Goal: Task Accomplishment & Management: Use online tool/utility

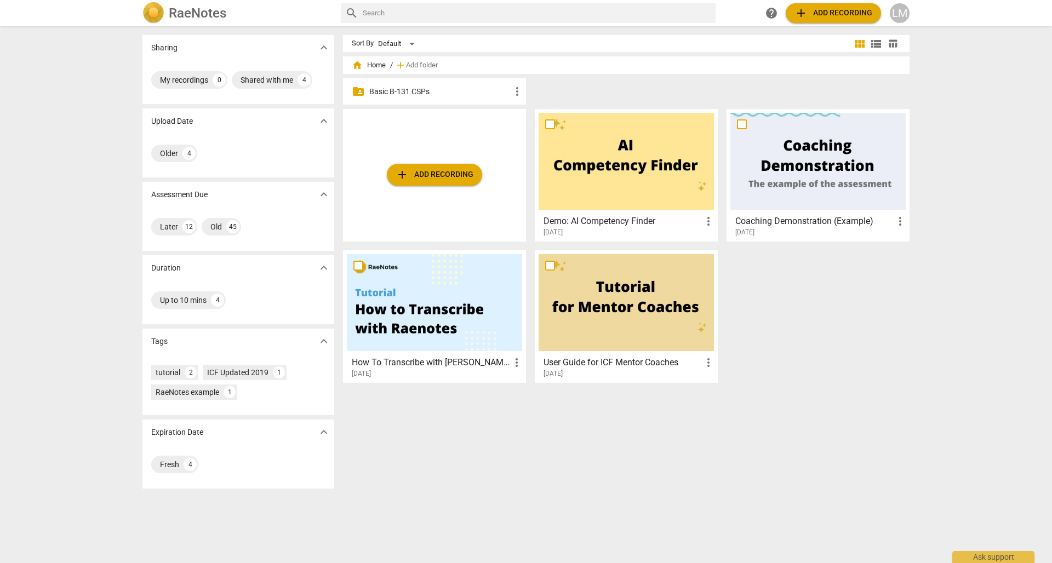
click at [702, 88] on div "folder_shared Basic B-131 CSPs more_vert" at bounding box center [630, 93] width 575 height 31
click at [402, 90] on p "Basic B-131 CSPs" at bounding box center [439, 92] width 141 height 12
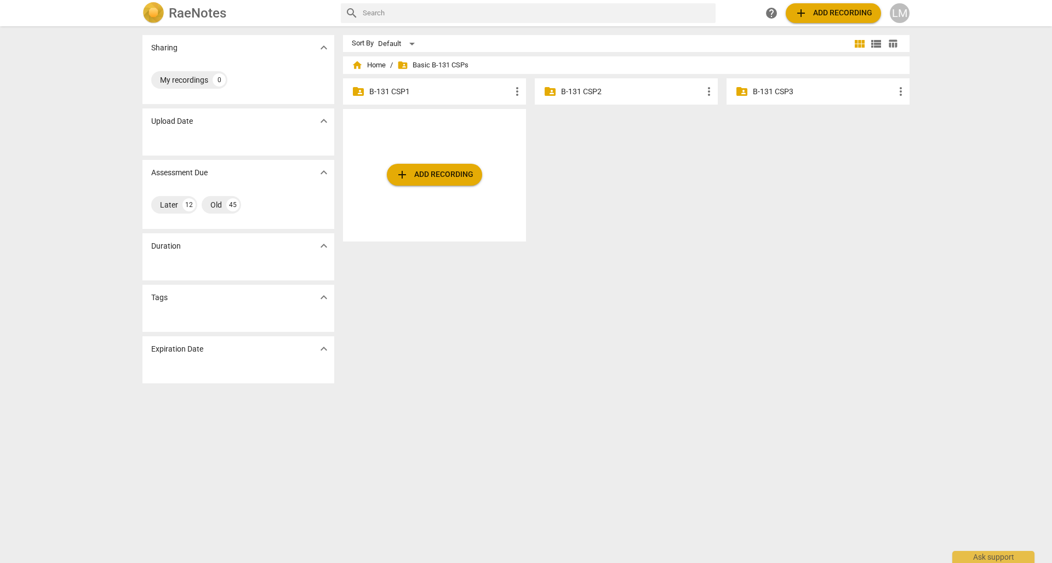
click at [775, 96] on p "B-131 CSP3" at bounding box center [823, 92] width 141 height 12
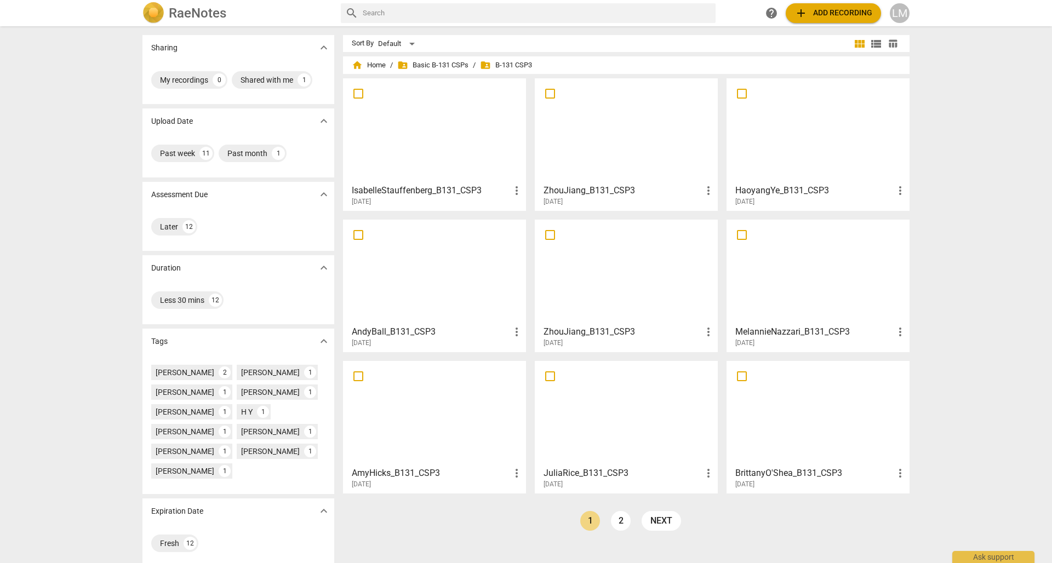
click at [842, 12] on span "add Add recording" at bounding box center [834, 13] width 78 height 13
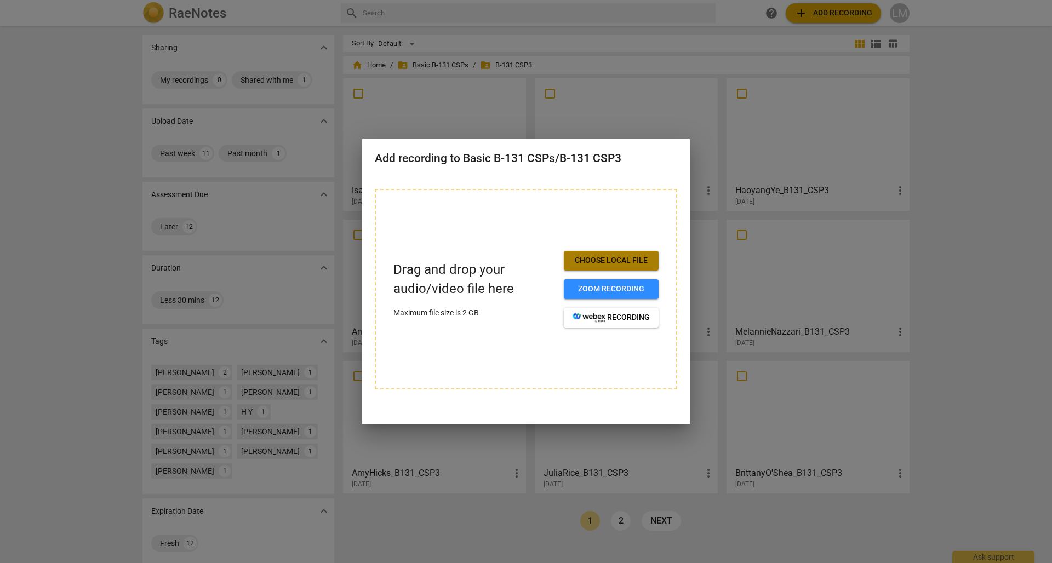
click at [636, 255] on span "Choose local file" at bounding box center [611, 260] width 77 height 11
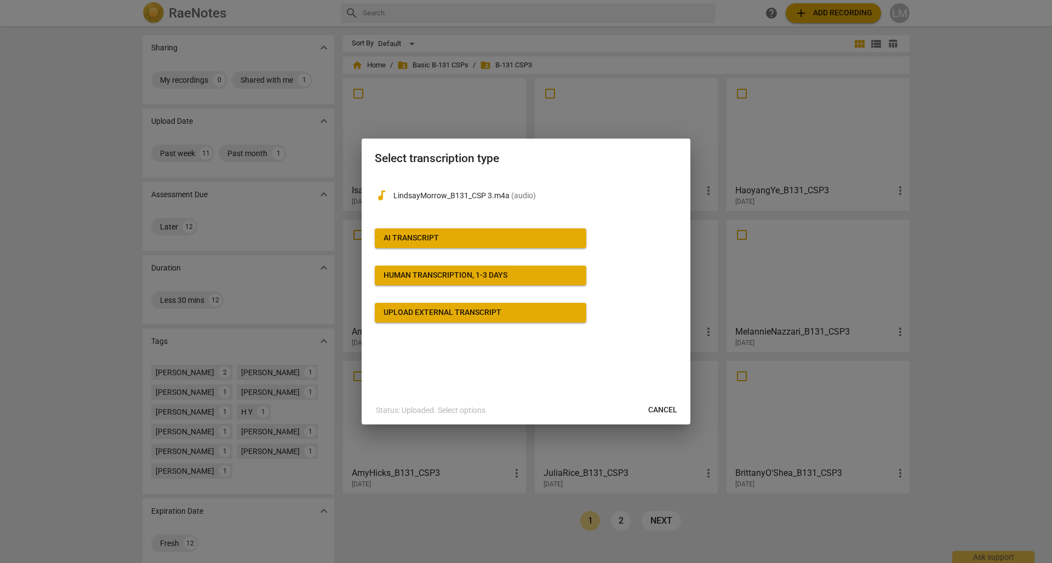
click at [420, 238] on div "AI Transcript" at bounding box center [411, 238] width 55 height 11
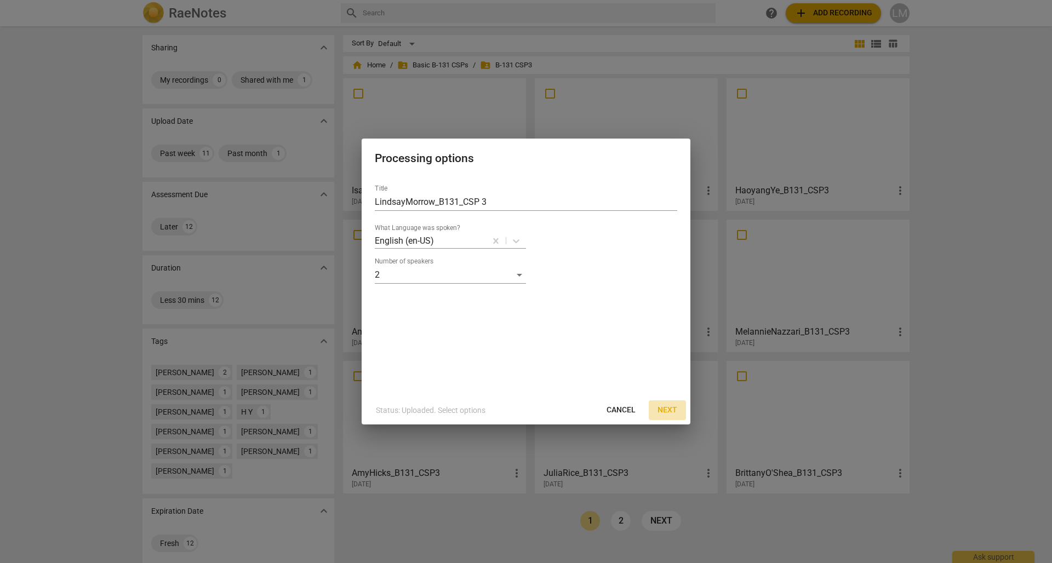
click at [671, 411] on span "Next" at bounding box center [668, 410] width 20 height 11
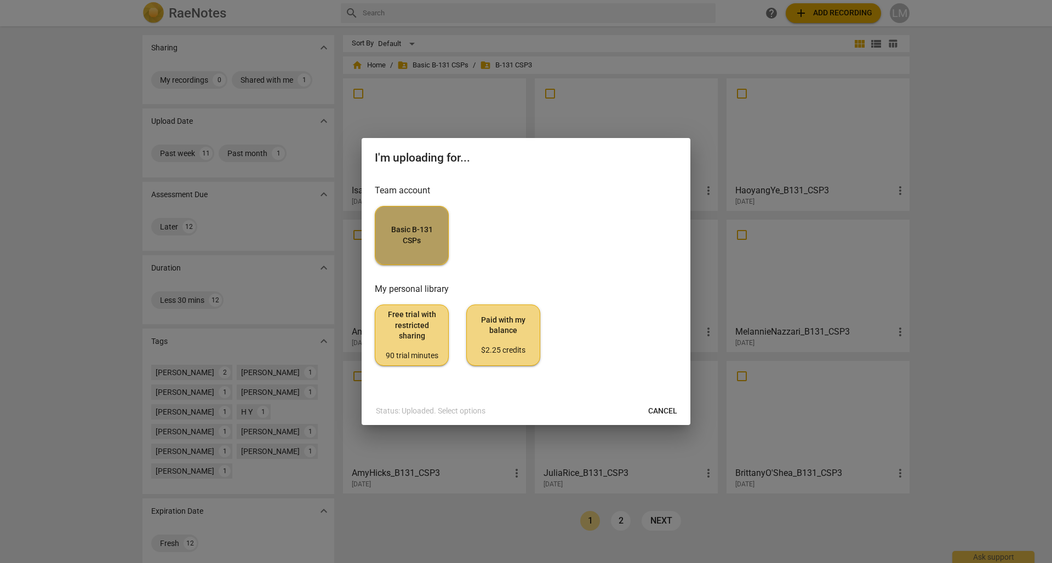
click at [425, 230] on span "Basic B-131 CSPs" at bounding box center [411, 235] width 55 height 21
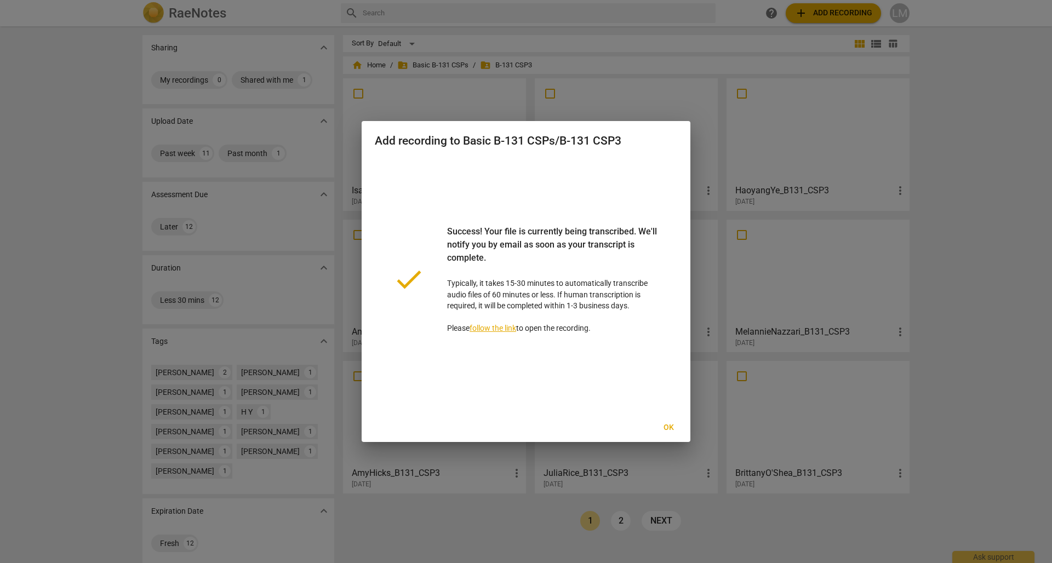
click at [666, 425] on span "Ok" at bounding box center [669, 428] width 18 height 11
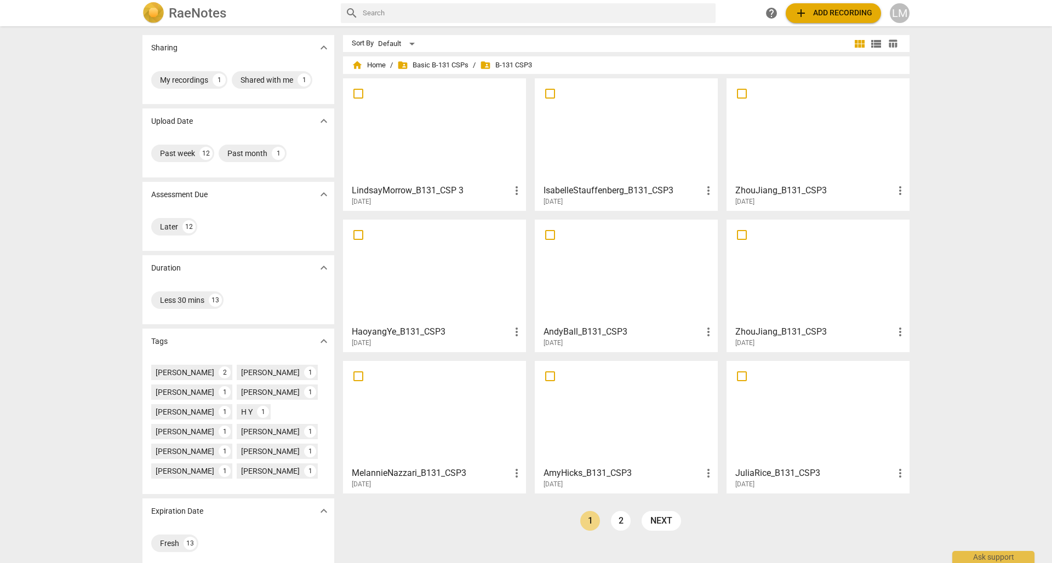
click at [414, 134] on div at bounding box center [434, 130] width 175 height 97
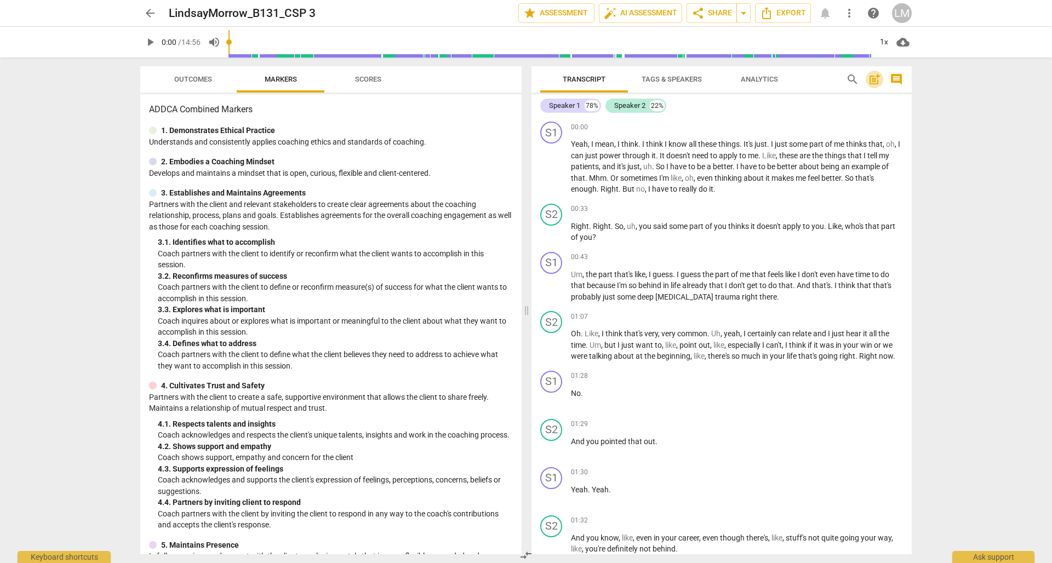
click at [874, 80] on span "post_add" at bounding box center [874, 79] width 13 height 13
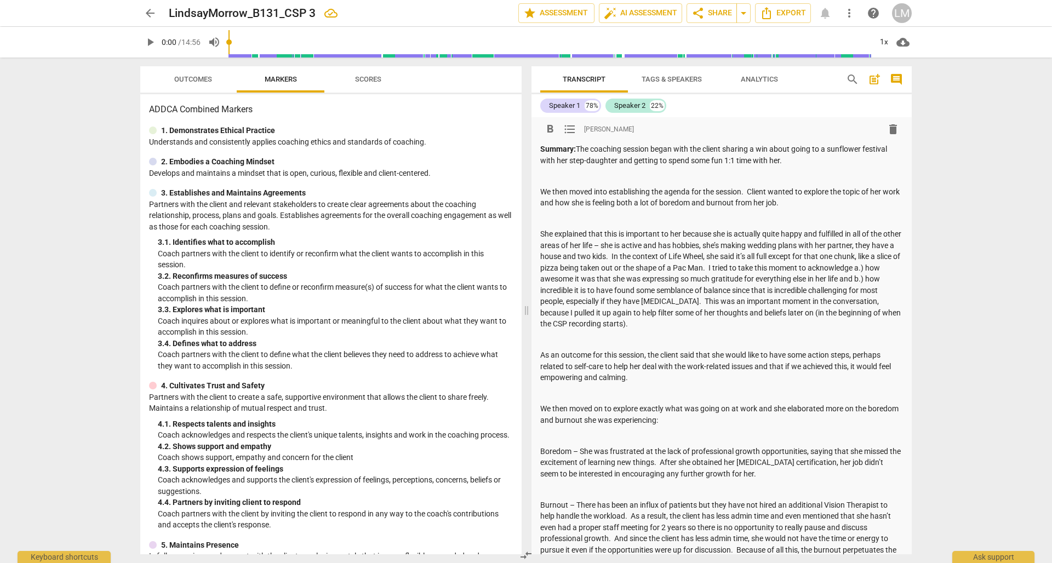
click at [993, 270] on div "arrow_back LindsayMorrow_B131_CSP 3 edit star Assessment auto_fix_high AI Asses…" at bounding box center [526, 281] width 1052 height 563
click at [879, 289] on p "She explained that this is important to her because she is actually quite happy…" at bounding box center [721, 279] width 363 height 101
click at [1015, 280] on div "arrow_back LindsayMorrow_B131_CSP 3 edit star Assessment auto_fix_high AI Asses…" at bounding box center [526, 281] width 1052 height 563
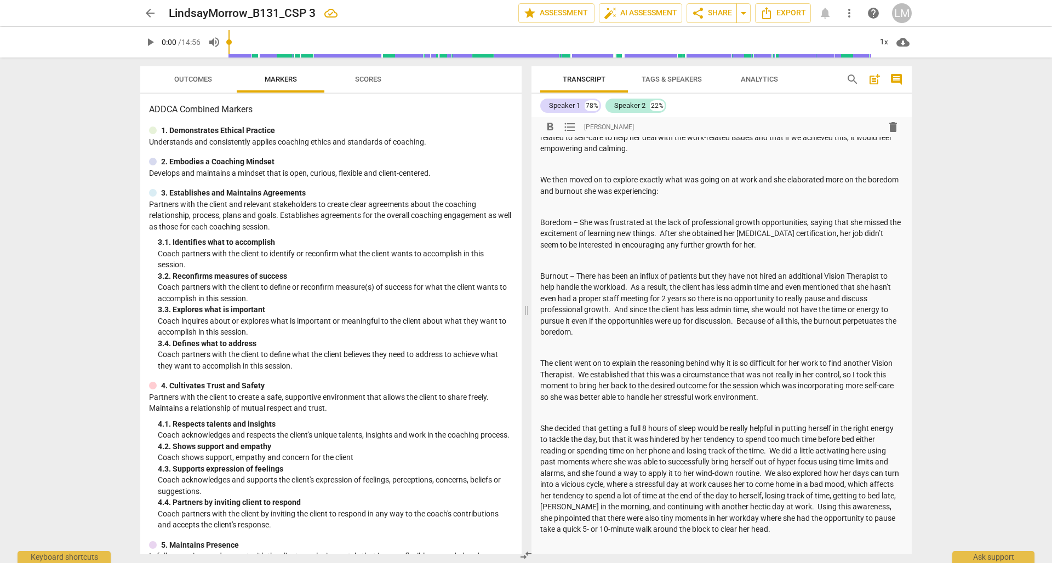
click at [842, 516] on p "She decided that getting a full 8 hours of sleep would be really helpful in put…" at bounding box center [721, 479] width 363 height 112
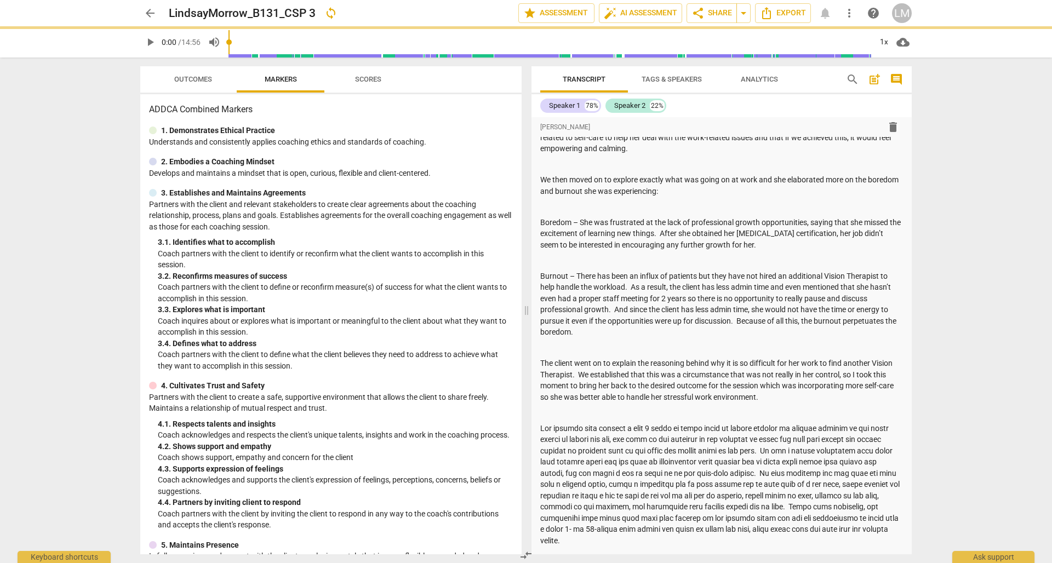
click at [966, 397] on div "arrow_back LindsayMorrow_B131_CSP 3 sync edit star Assessment auto_fix_high AI …" at bounding box center [526, 281] width 1052 height 563
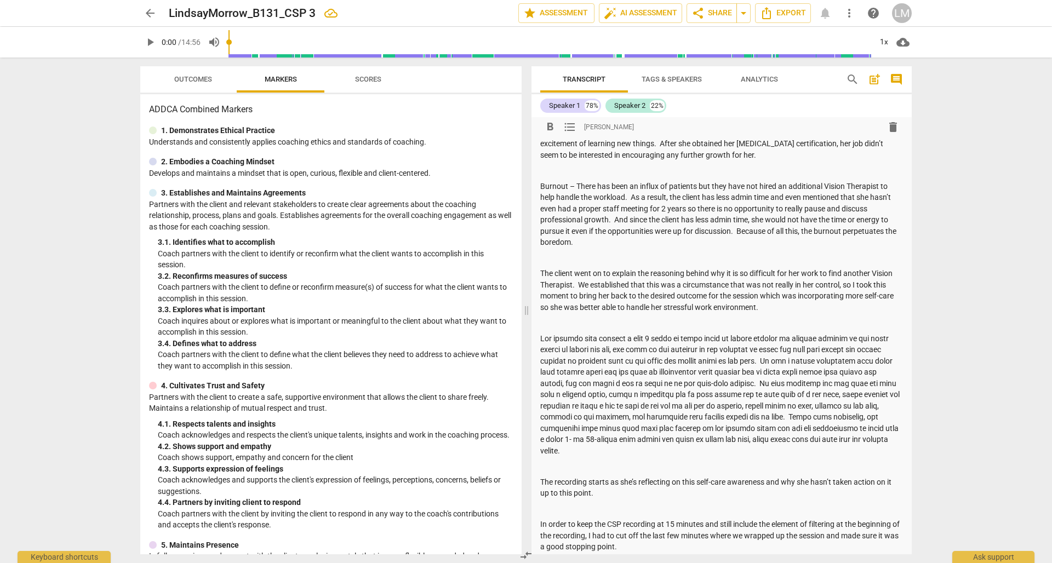
scroll to position [400, 0]
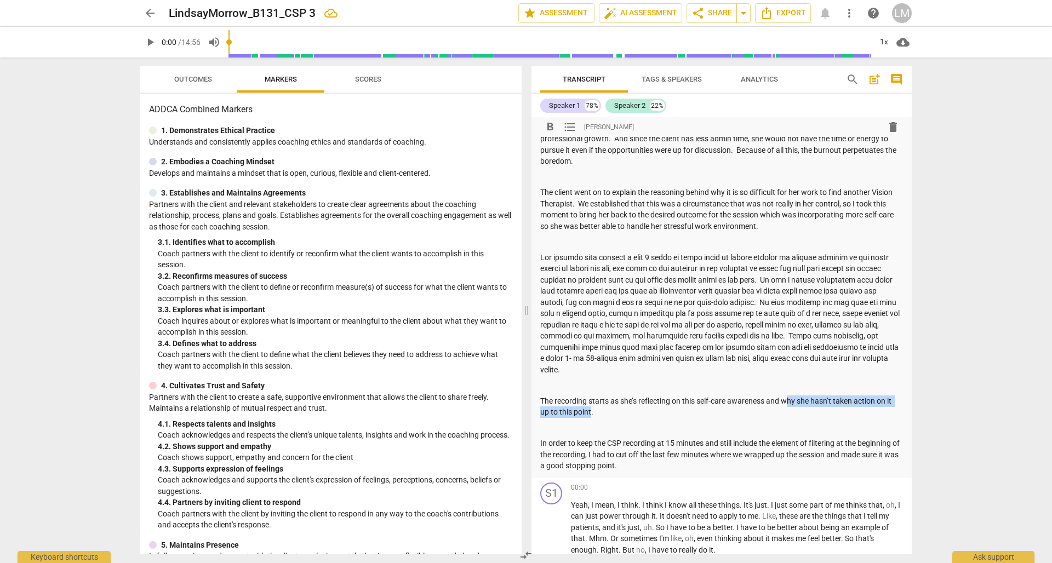
drag, startPoint x: 591, startPoint y: 396, endPoint x: 788, endPoint y: 387, distance: 196.4
click at [788, 396] on p "The recording starts as she’s reflecting on this self-care awareness and why sh…" at bounding box center [721, 407] width 363 height 22
click at [973, 388] on div "arrow_back LindsayMorrow_B131_CSP 3 Saved edit star Assessment auto_fix_high AI…" at bounding box center [526, 281] width 1052 height 563
click at [986, 379] on div "arrow_back LindsayMorrow_B131_CSP 3 edit star Assessment auto_fix_high AI Asses…" at bounding box center [526, 281] width 1052 height 563
click at [149, 41] on span "play_arrow" at bounding box center [150, 42] width 13 height 13
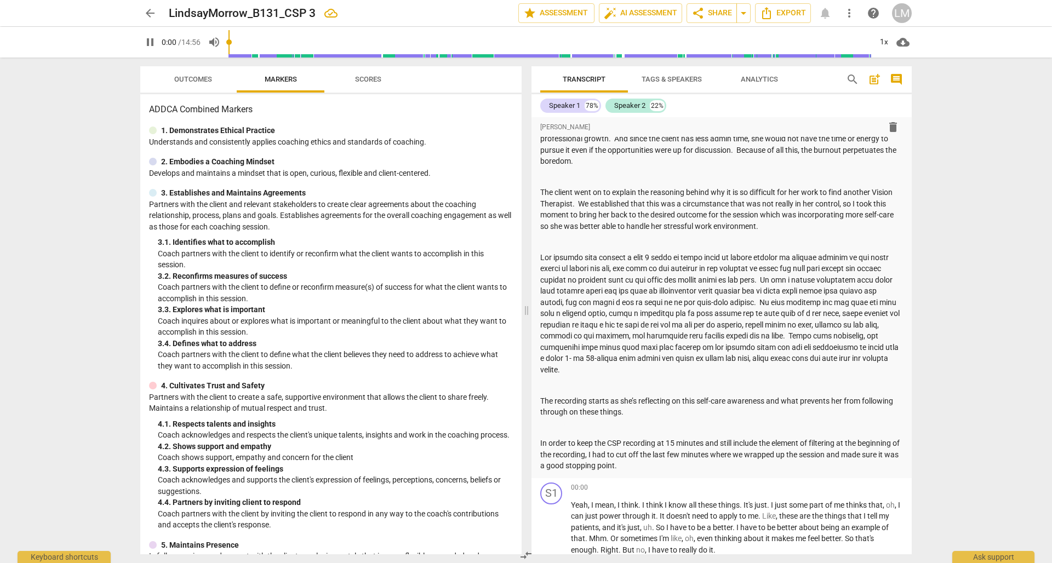
drag, startPoint x: 247, startPoint y: 42, endPoint x: 217, endPoint y: 41, distance: 30.2
click at [217, 41] on div "pause 0:00 / 14:56 volume_up 1x cloud_download" at bounding box center [526, 42] width 772 height 31
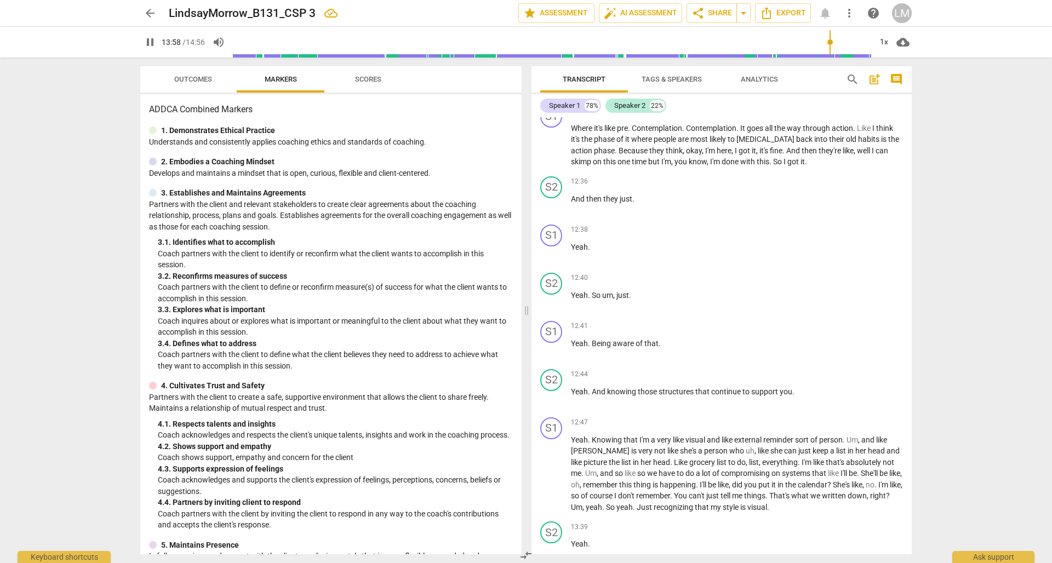
scroll to position [3940, 0]
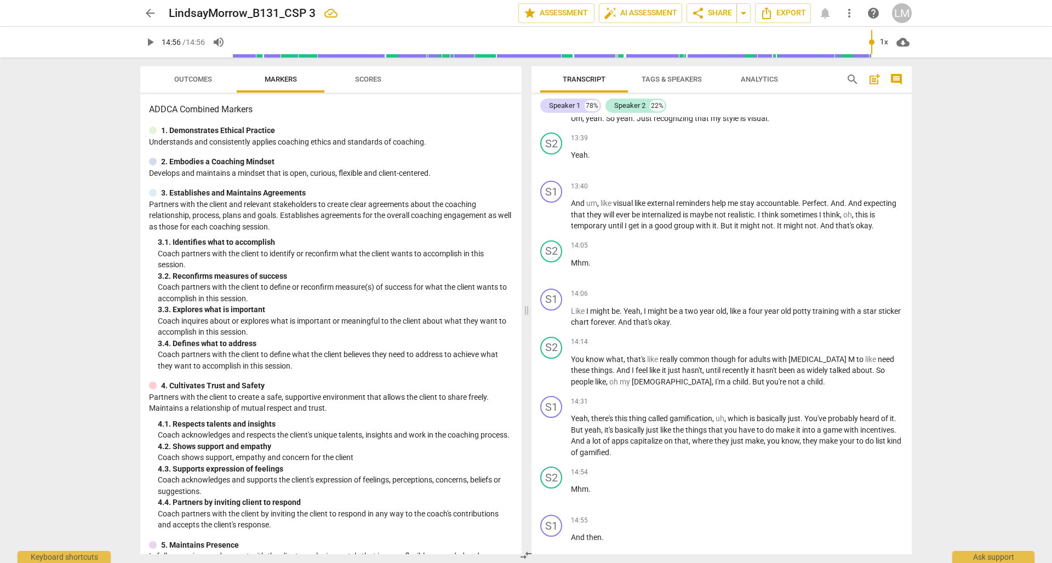
type input "896"
click at [632, 104] on div "Speaker 2" at bounding box center [629, 105] width 31 height 11
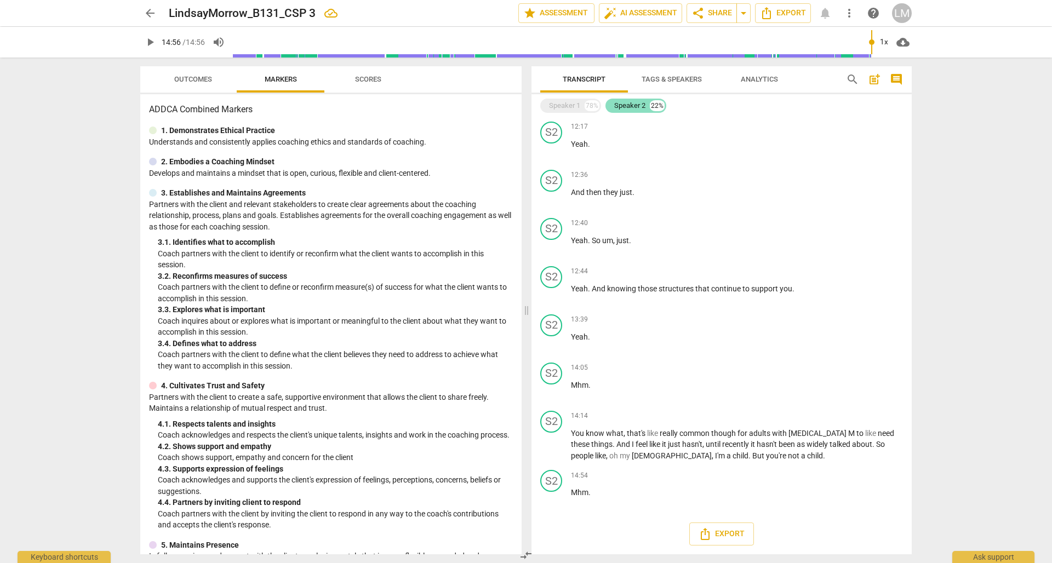
scroll to position [1821, 0]
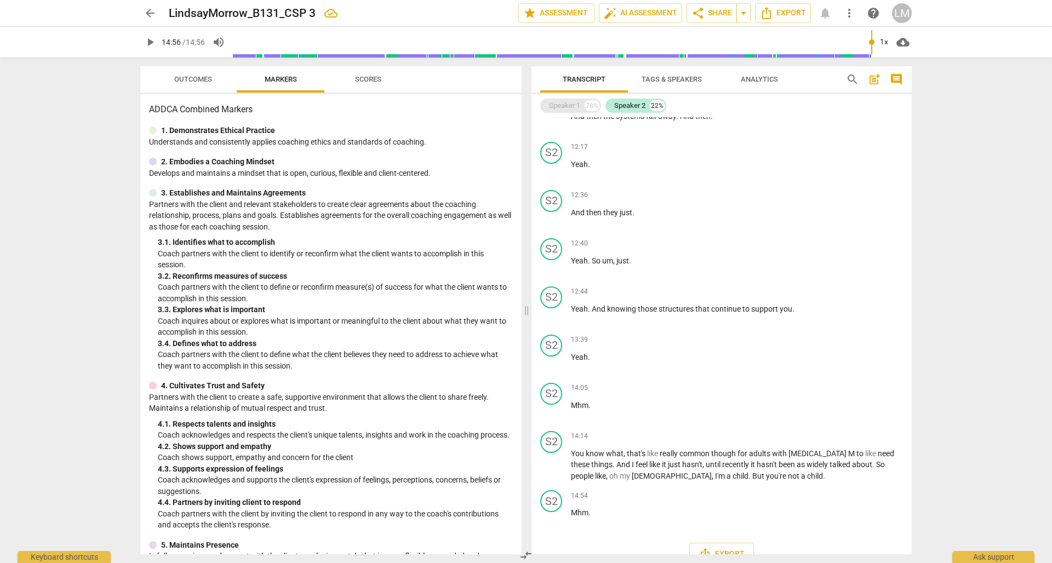
click at [578, 103] on div "Speaker 1" at bounding box center [564, 105] width 31 height 11
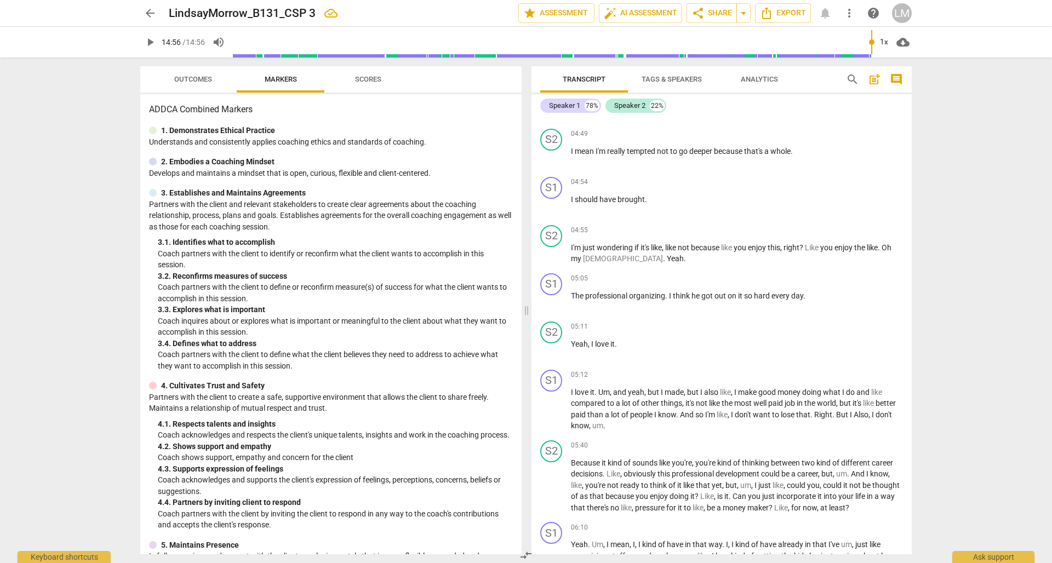
click at [684, 80] on span "Tags & Speakers" at bounding box center [672, 79] width 60 height 8
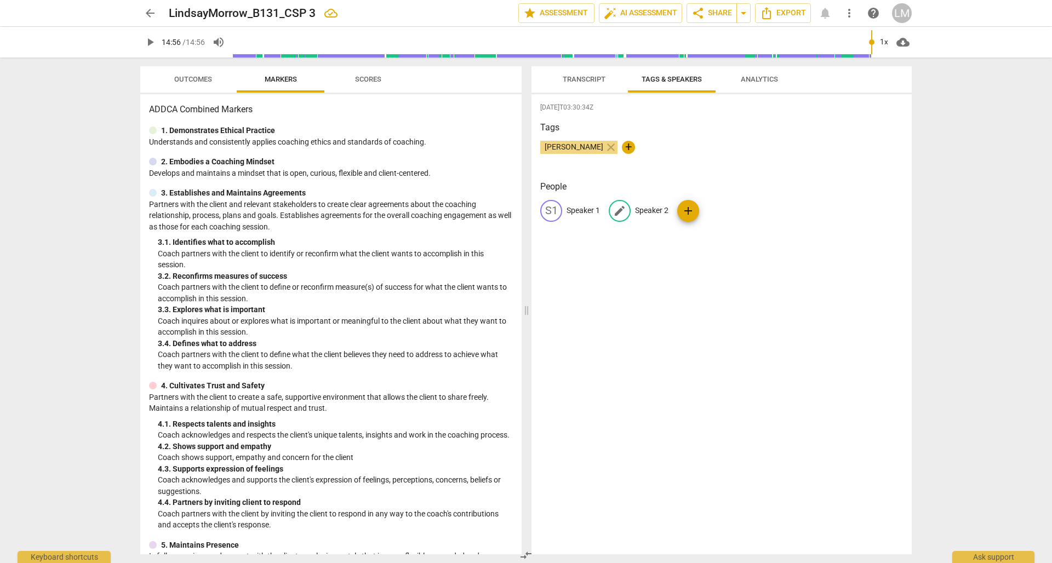
click at [621, 210] on span "edit" at bounding box center [619, 210] width 13 height 13
type input "Coach"
click at [557, 210] on span "edit" at bounding box center [551, 210] width 13 height 13
type input "Client"
click at [745, 315] on div "[DATE]T03:30:34Z Tags [PERSON_NAME] close + People edit Client delete CO Coach …" at bounding box center [722, 324] width 380 height 460
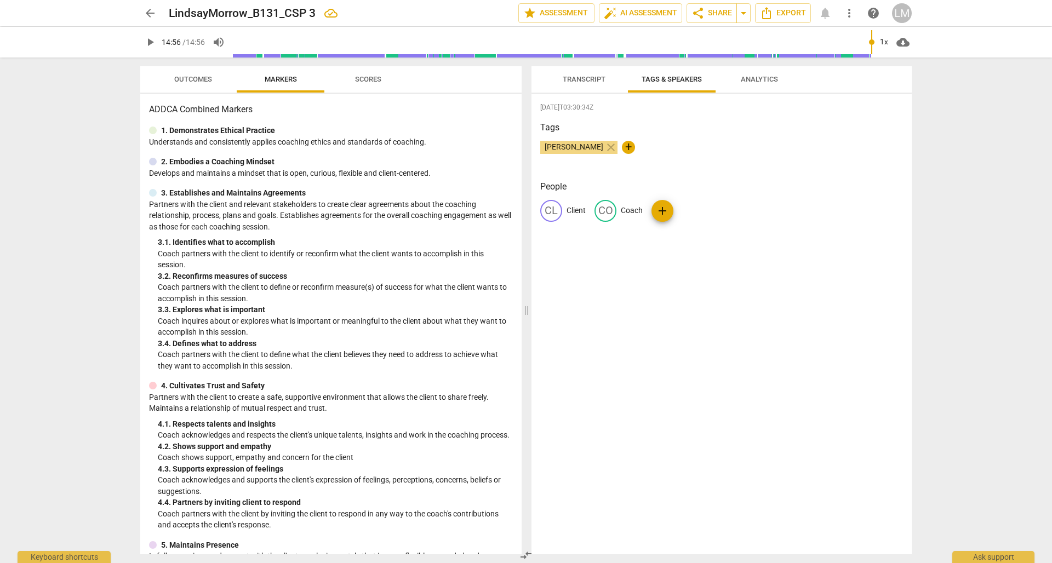
click at [580, 84] on span "Transcript" at bounding box center [584, 79] width 69 height 15
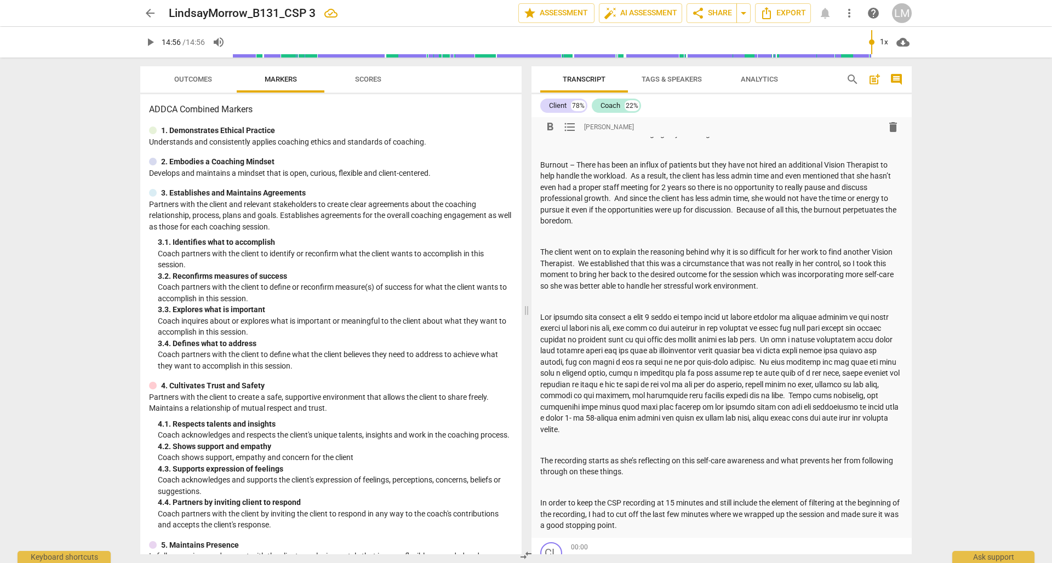
scroll to position [551, 0]
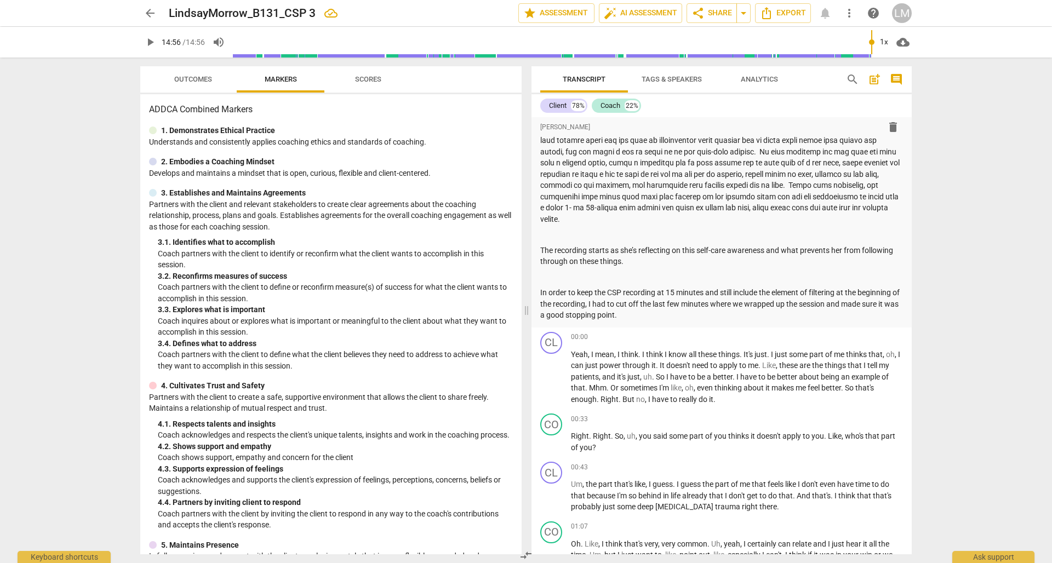
click at [999, 305] on div "arrow_back LindsayMorrow_B131_CSP 3 edit star Assessment auto_fix_high AI Asses…" at bounding box center [526, 281] width 1052 height 563
click at [972, 418] on div "arrow_back LindsayMorrow_B131_CSP 3 edit star Assessment auto_fix_high AI Asses…" at bounding box center [526, 281] width 1052 height 563
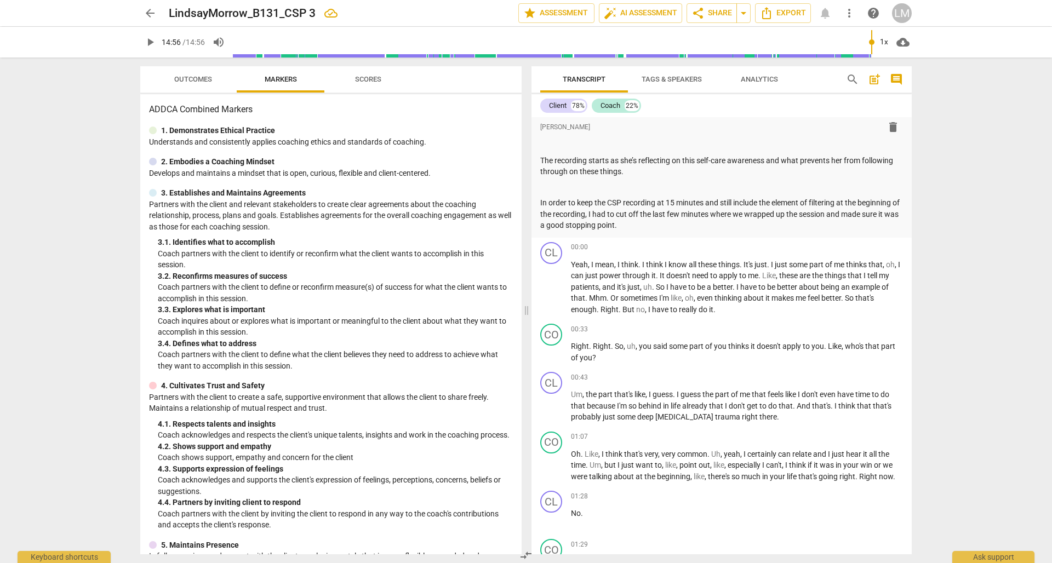
click at [988, 455] on div "arrow_back LindsayMorrow_B131_CSP 3 edit star Assessment auto_fix_high AI Asses…" at bounding box center [526, 281] width 1052 height 563
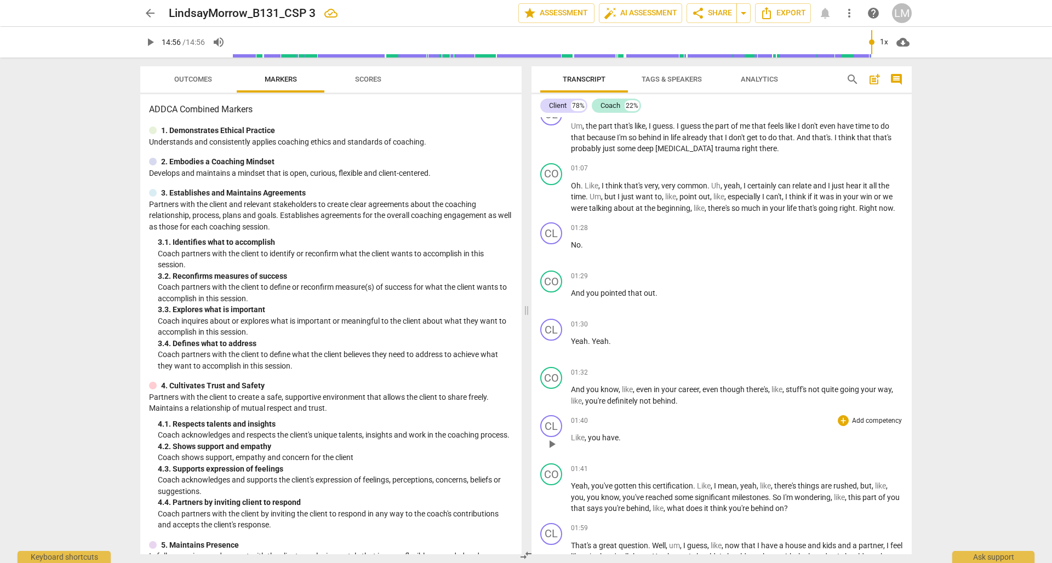
scroll to position [1124, 0]
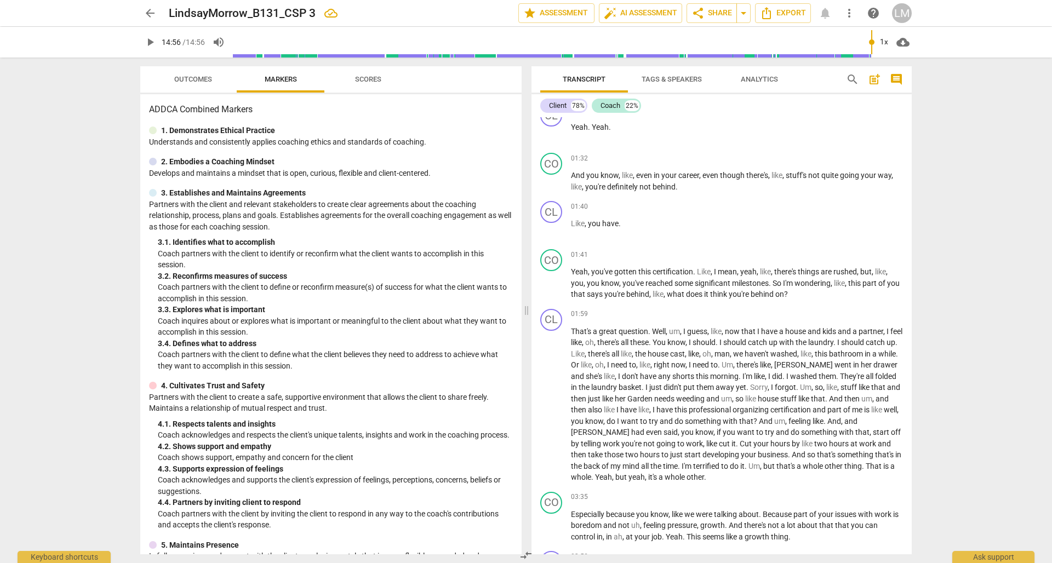
click at [1005, 375] on div "arrow_back LindsayMorrow_B131_CSP 3 edit star Assessment auto_fix_high AI Asses…" at bounding box center [526, 281] width 1052 height 563
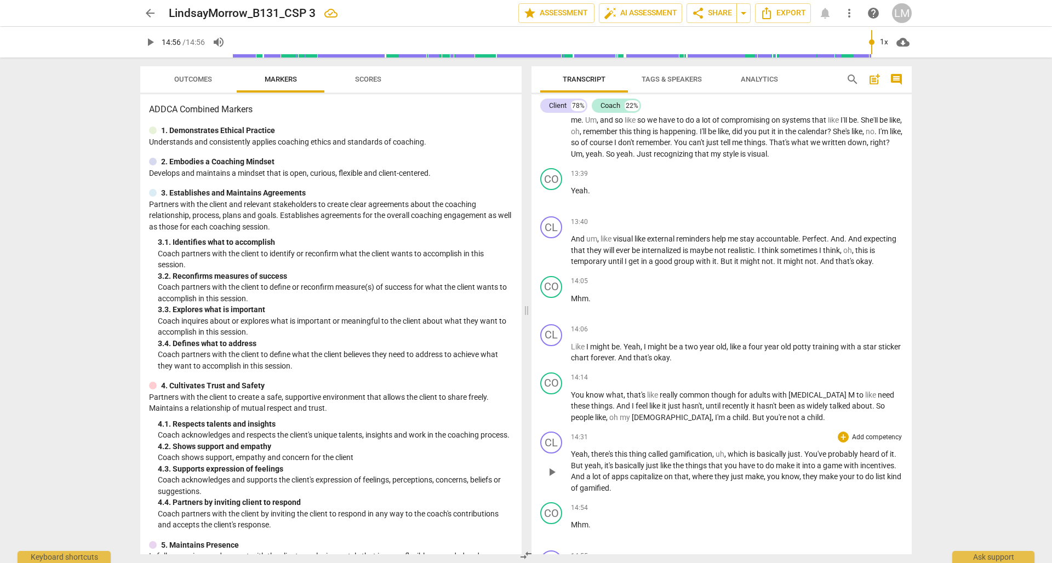
scroll to position [3940, 0]
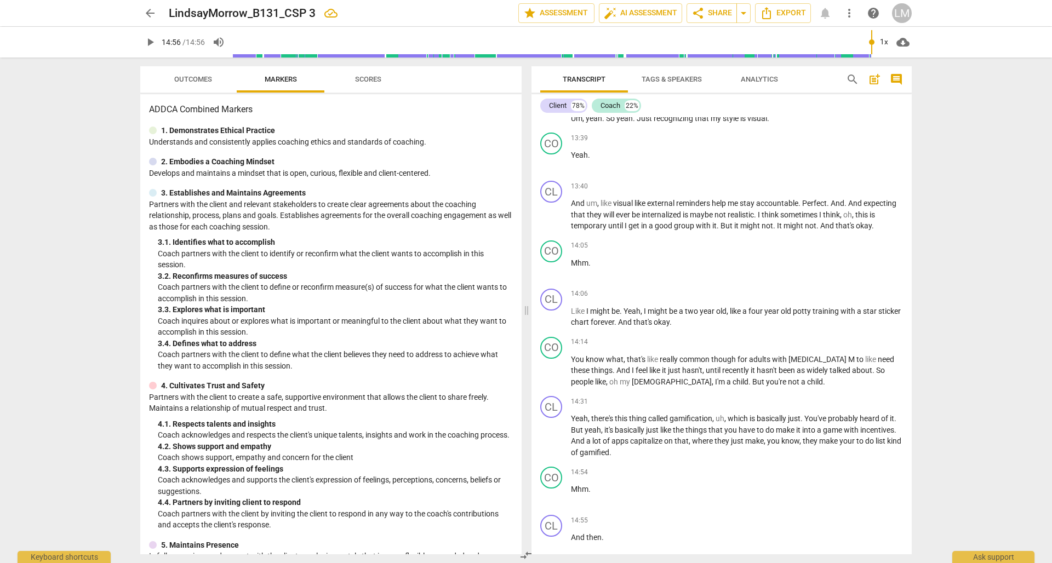
click at [1004, 381] on div "arrow_back LindsayMorrow_B131_CSP 3 edit star Assessment auto_fix_high AI Asses…" at bounding box center [526, 281] width 1052 height 563
click at [885, 176] on div "CL play_arrow pause 13:40 + Add competency keyboard_arrow_right And um , like v…" at bounding box center [722, 206] width 380 height 60
click at [1000, 187] on div "arrow_back LindsayMorrow_B131_CSP 3 edit star Assessment auto_fix_high AI Asses…" at bounding box center [526, 281] width 1052 height 563
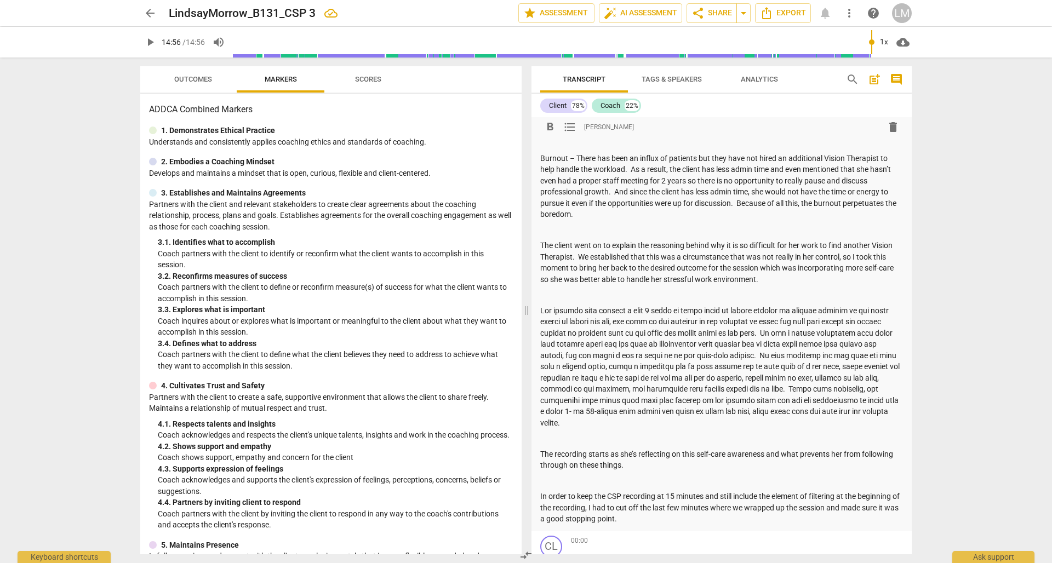
scroll to position [562, 0]
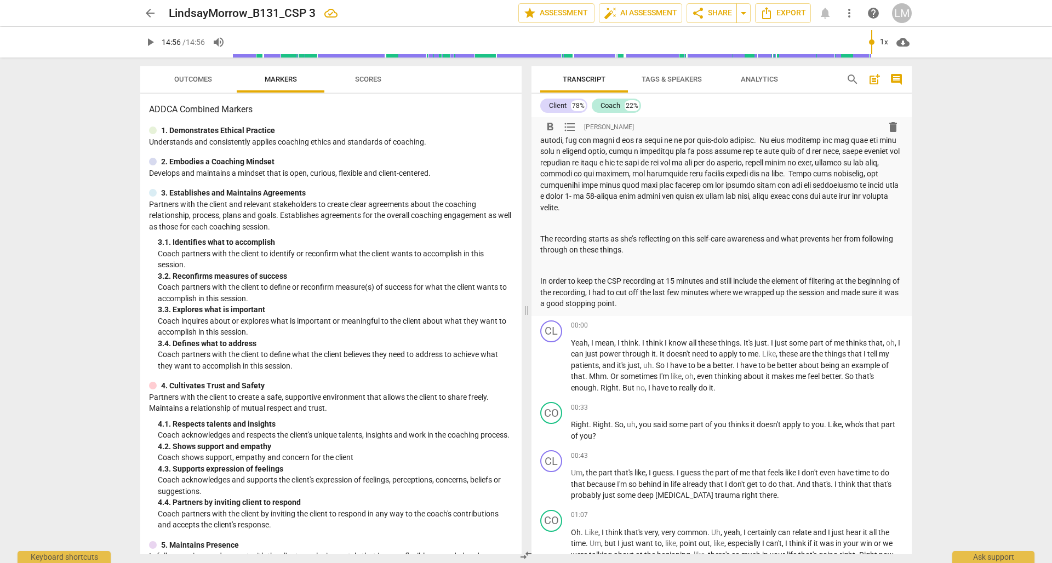
click at [673, 289] on p "In order to keep the CSP recording at 15 minutes and still include the element …" at bounding box center [721, 293] width 363 height 34
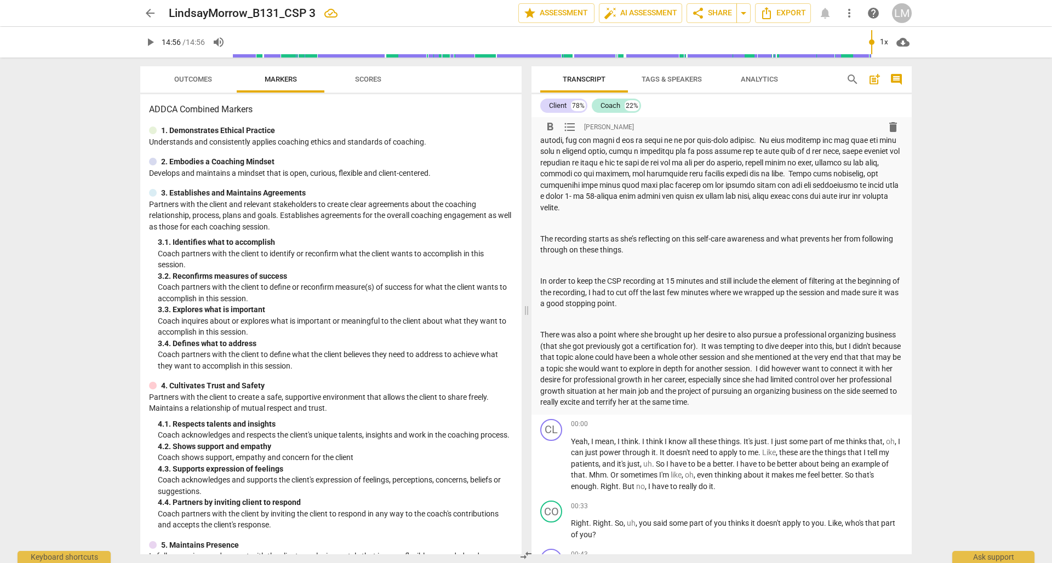
click at [614, 331] on p "There was also a point where she brought up her desire to also pursue a profess…" at bounding box center [721, 368] width 363 height 79
click at [761, 373] on p "There was also a point where she brought up her desire to also pursue a profess…" at bounding box center [721, 368] width 363 height 79
click at [715, 385] on p "There was also a point where she brought up her desire to also pursue a profess…" at bounding box center [721, 368] width 363 height 79
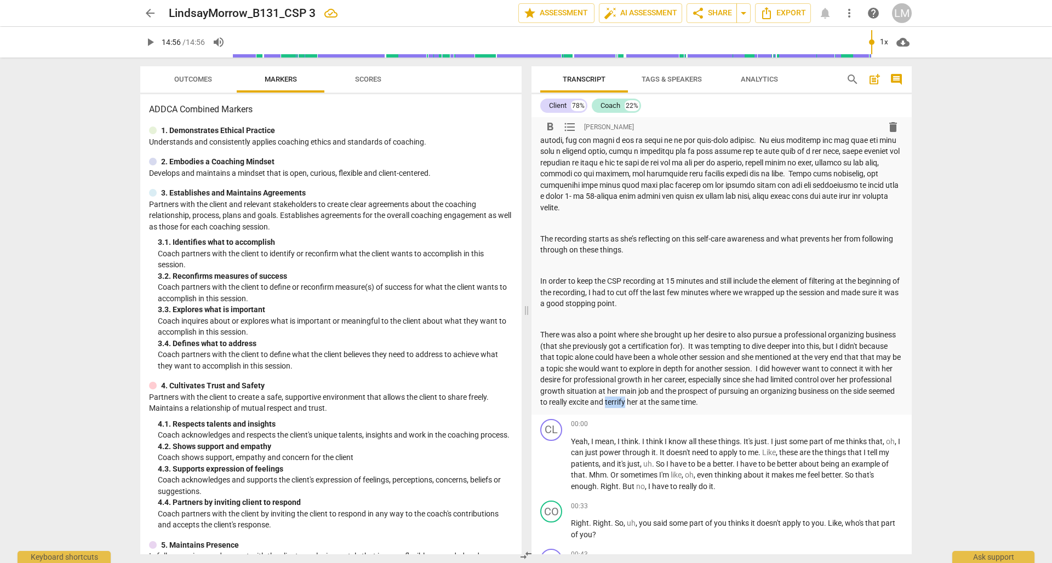
click at [715, 385] on p "There was also a point where she brought up her desire to also pursue a profess…" at bounding box center [721, 368] width 363 height 79
click at [693, 384] on p "There was also a point where she brought up her desire to also pursue a profess…" at bounding box center [721, 368] width 363 height 79
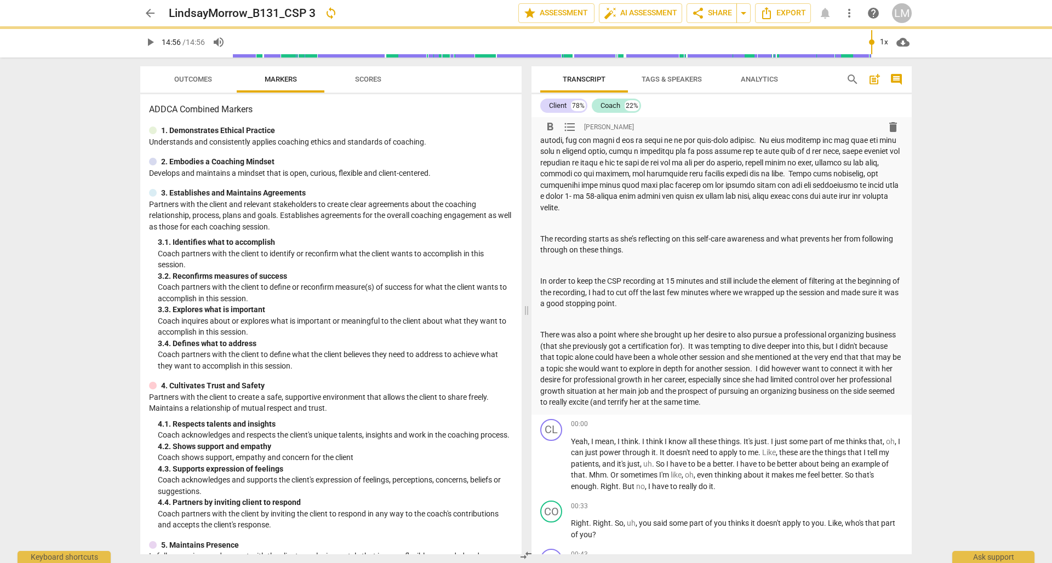
click at [729, 384] on p "There was also a point where she brought up her desire to also pursue a profess…" at bounding box center [721, 368] width 363 height 79
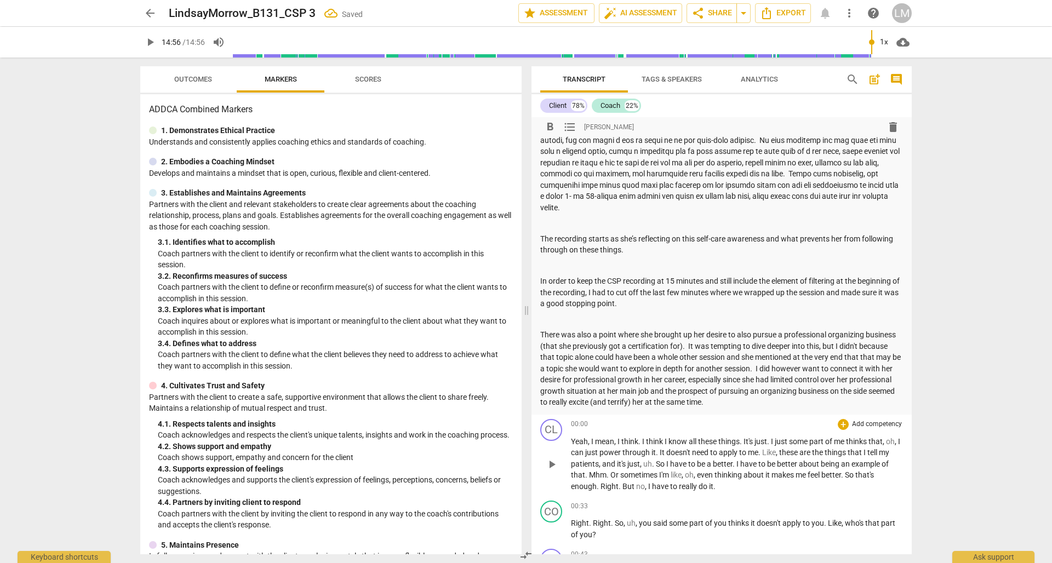
type input "896"
click at [985, 379] on div "arrow_back LindsayMorrow_B131_CSP 3 Saved edit star Assessment auto_fix_high AI…" at bounding box center [526, 281] width 1052 height 563
click at [817, 386] on p "There was also a point where she brought up her desire to also pursue a profess…" at bounding box center [721, 368] width 363 height 79
click at [1030, 397] on div "arrow_back LindsayMorrow_B131_CSP 3 Saved edit star Assessment auto_fix_high AI…" at bounding box center [526, 281] width 1052 height 563
click at [1030, 397] on div "arrow_back LindsayMorrow_B131_CSP 3 edit star Assessment auto_fix_high AI Asses…" at bounding box center [526, 281] width 1052 height 563
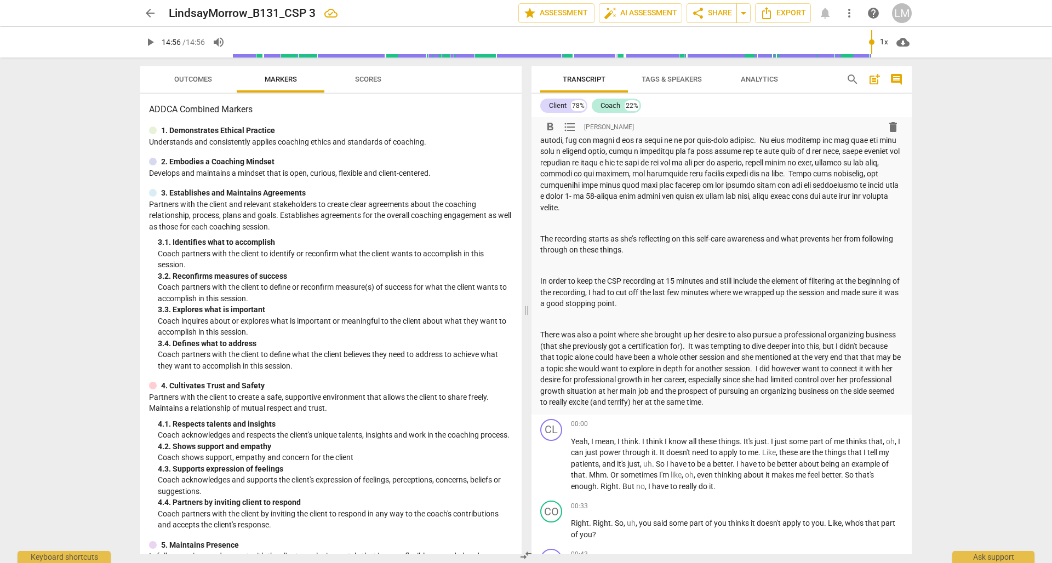
scroll to position [0, 0]
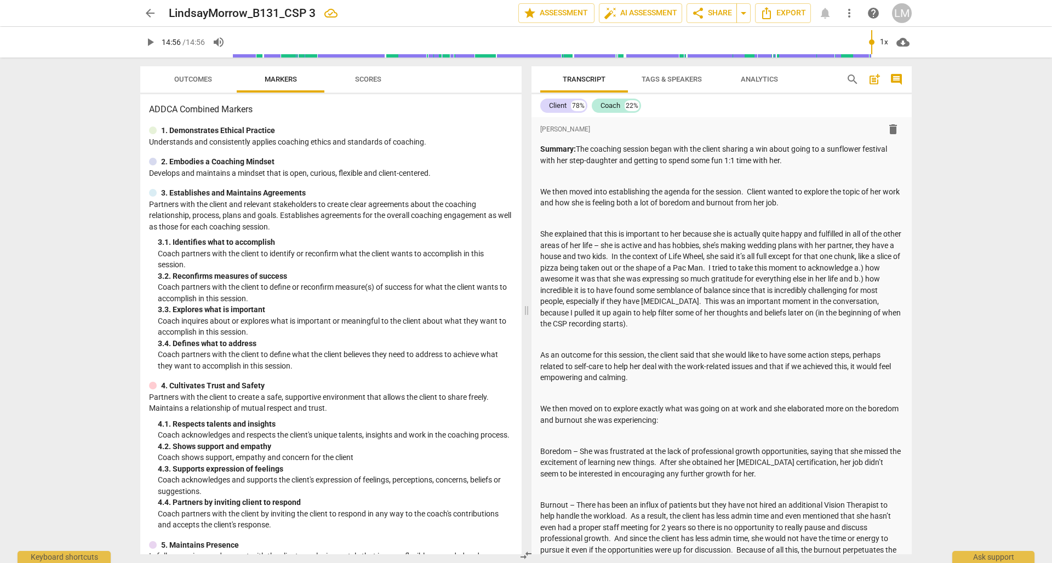
drag, startPoint x: 211, startPoint y: 57, endPoint x: 210, endPoint y: 67, distance: 10.4
click at [211, 57] on div "arrow_back LindsayMorrow_B131_CSP 3 edit star Assessment auto_fix_high AI Asses…" at bounding box center [526, 281] width 1052 height 563
click at [152, 14] on span "arrow_back" at bounding box center [150, 13] width 13 height 13
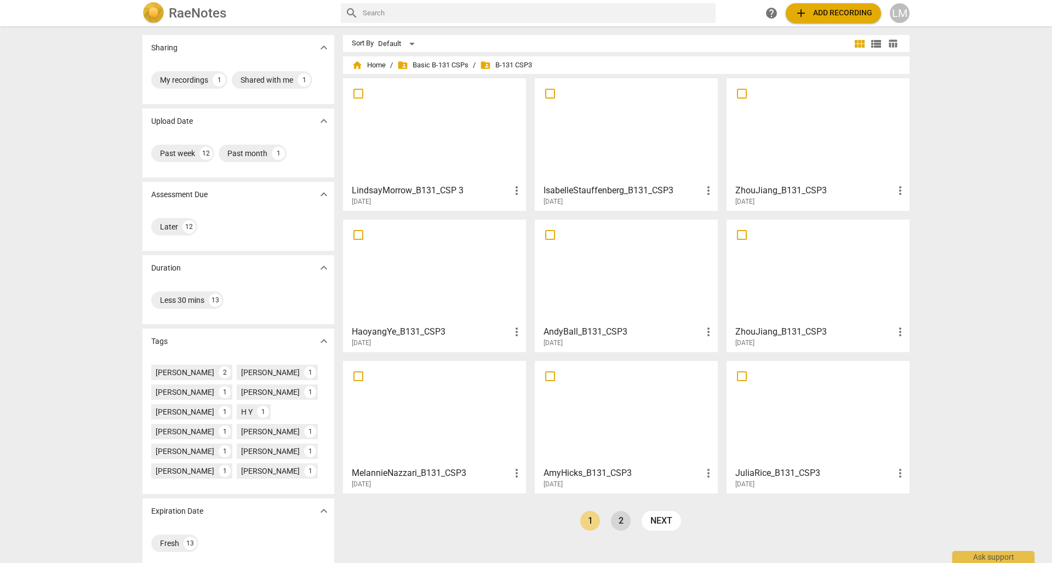
click at [623, 518] on link "2" at bounding box center [621, 521] width 20 height 20
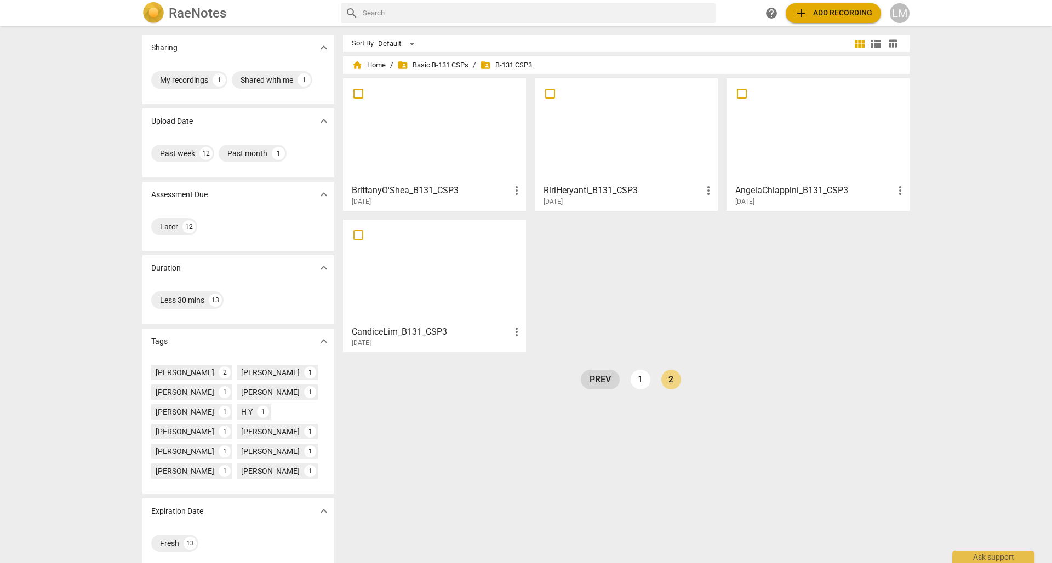
click at [605, 382] on link "prev" at bounding box center [600, 380] width 39 height 20
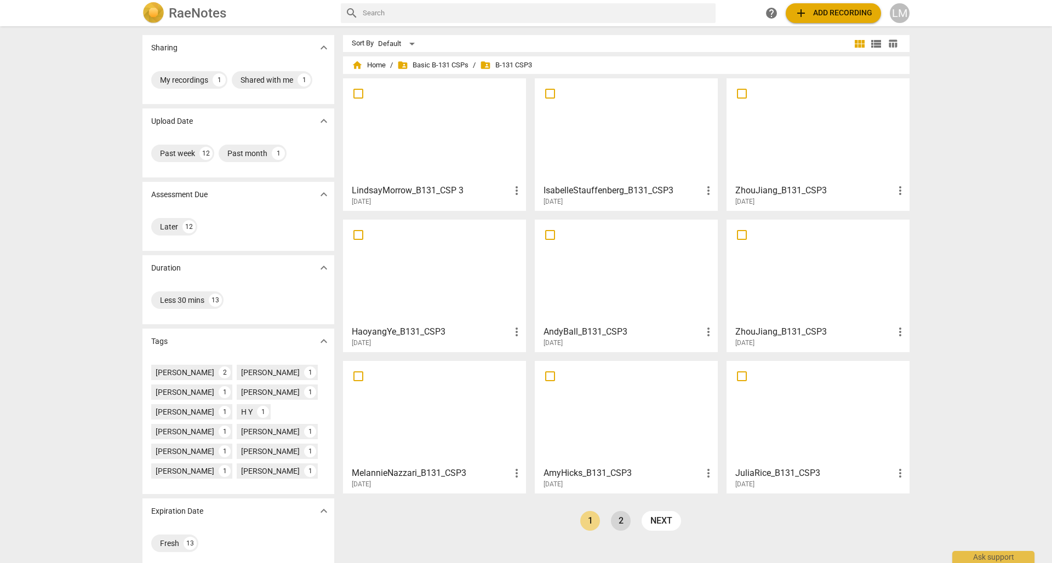
click at [618, 518] on link "2" at bounding box center [621, 521] width 20 height 20
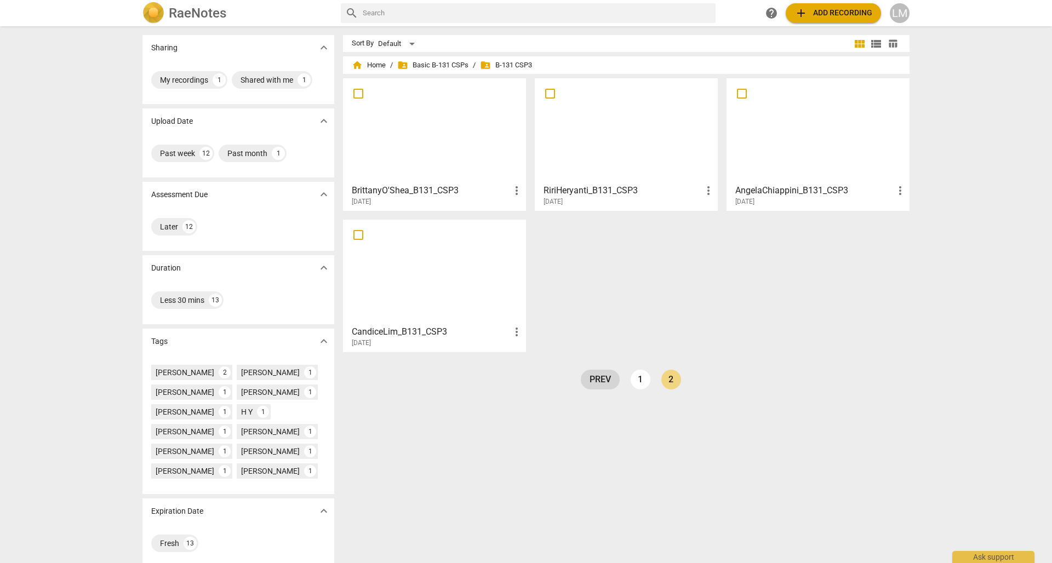
click at [596, 380] on link "prev" at bounding box center [600, 380] width 39 height 20
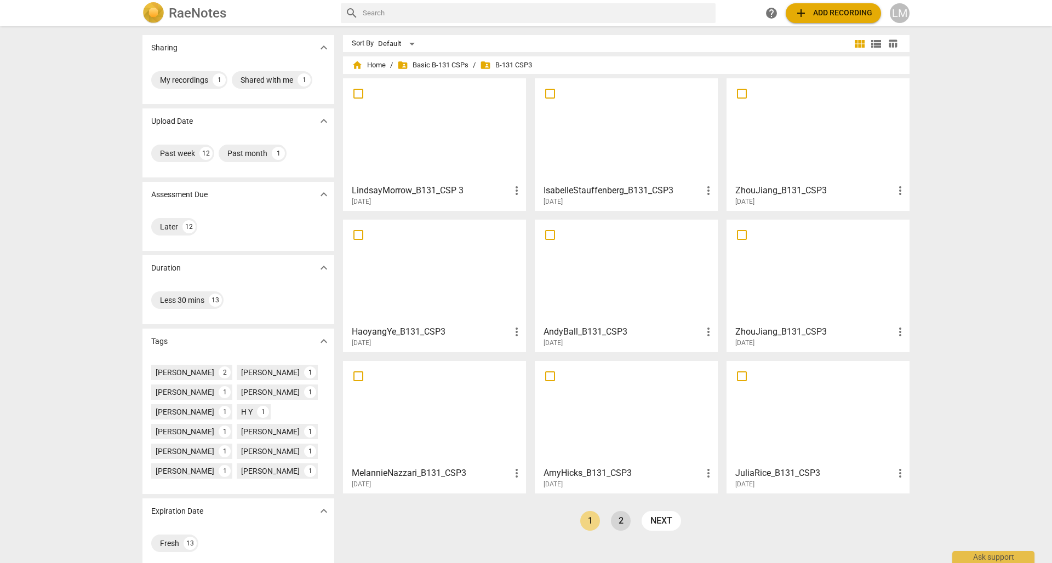
click at [621, 520] on link "2" at bounding box center [621, 521] width 20 height 20
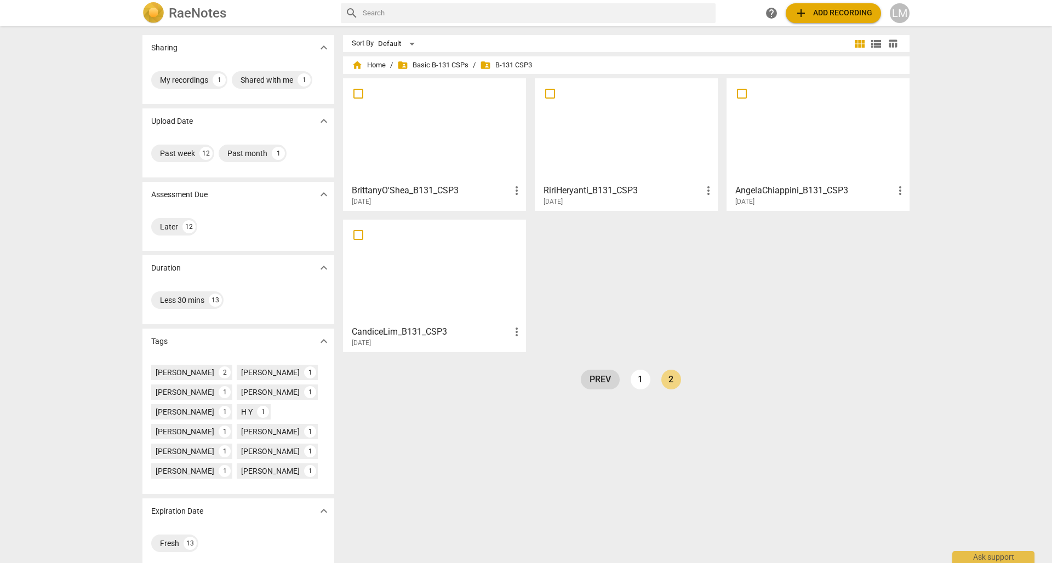
click at [598, 382] on link "prev" at bounding box center [600, 380] width 39 height 20
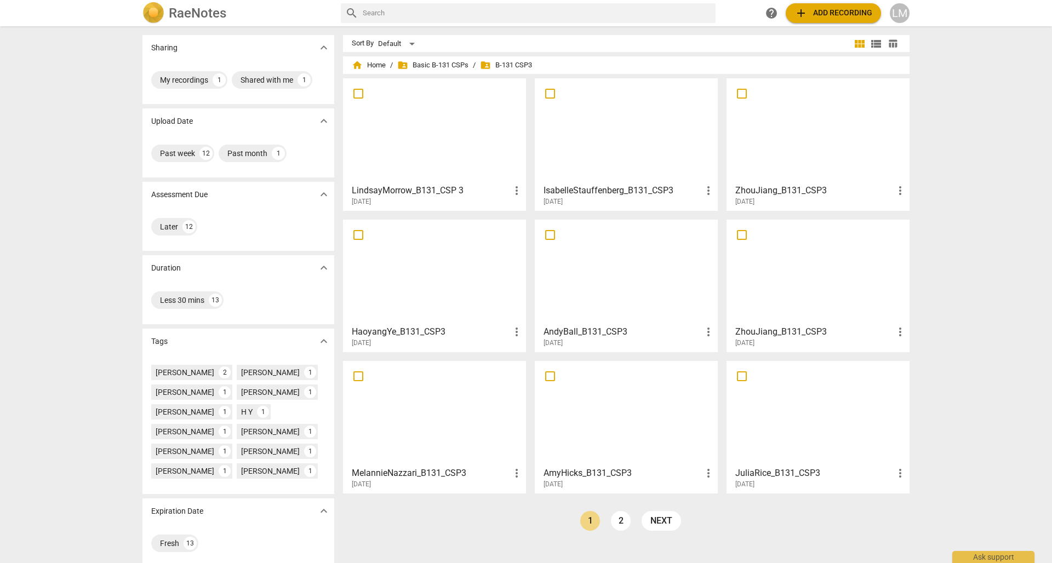
click at [392, 145] on div at bounding box center [434, 130] width 175 height 97
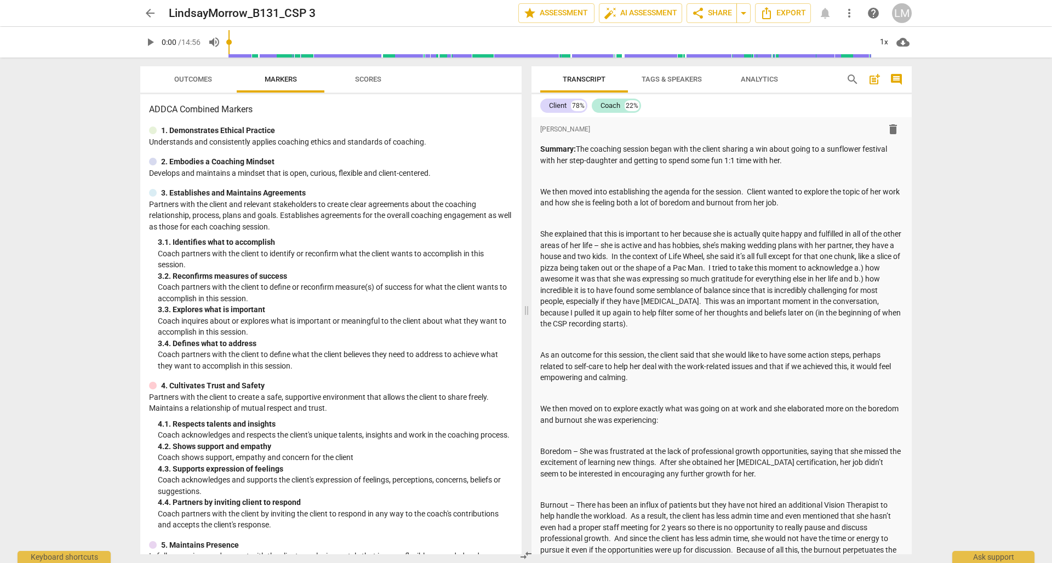
click at [1005, 289] on div "arrow_back LindsayMorrow_B131_CSP 3 edit star Assessment auto_fix_high AI Asses…" at bounding box center [526, 281] width 1052 height 563
click at [152, 15] on span "arrow_back" at bounding box center [150, 13] width 13 height 13
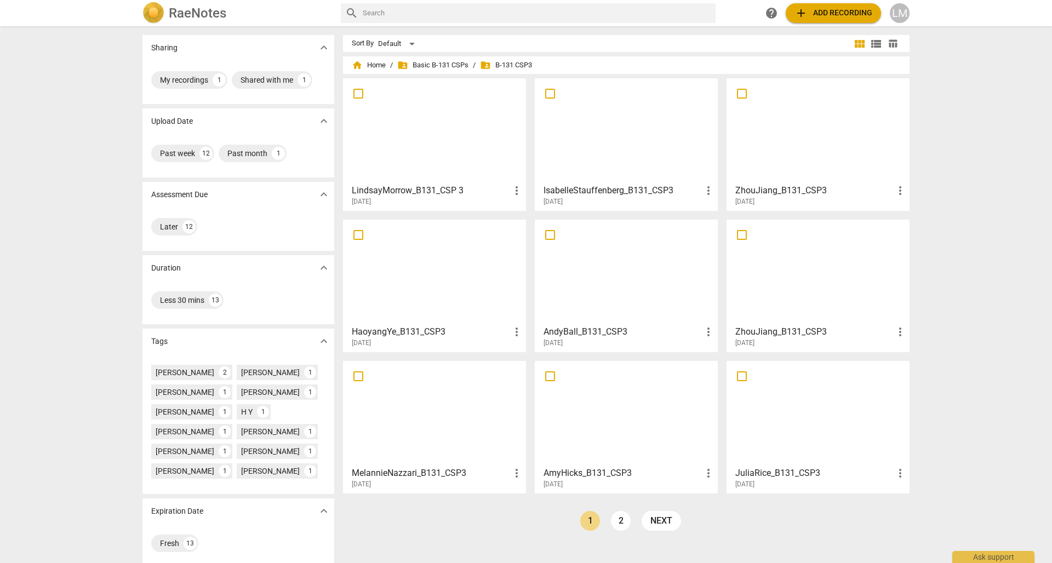
click at [650, 168] on div at bounding box center [626, 130] width 175 height 97
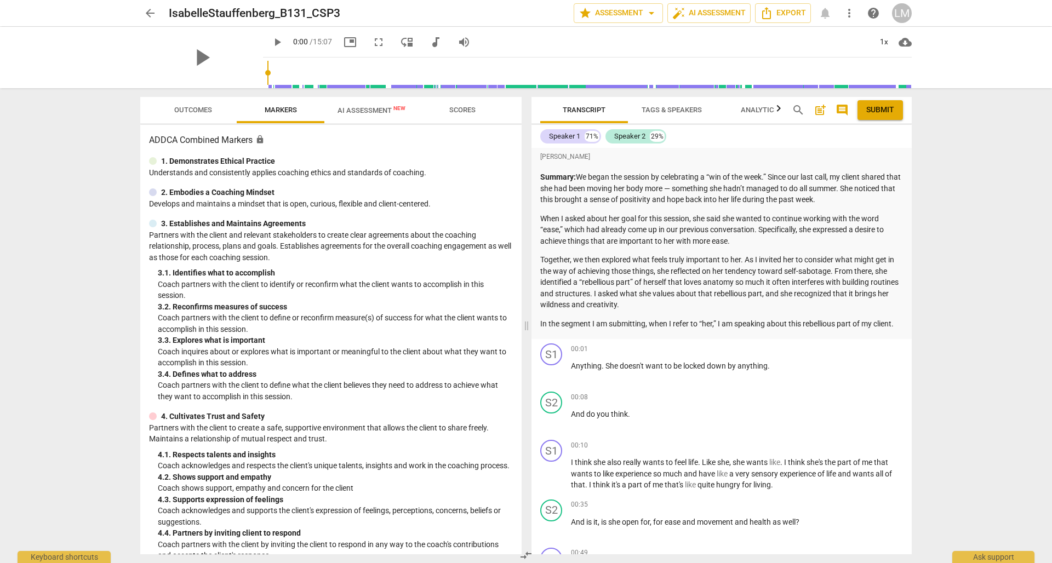
click at [152, 13] on span "arrow_back" at bounding box center [150, 13] width 13 height 13
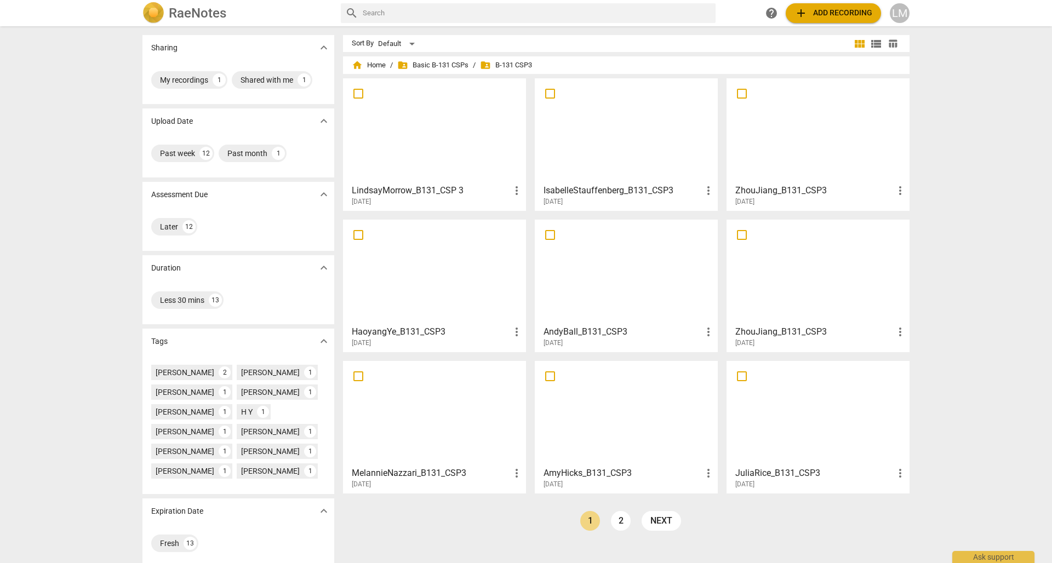
click at [829, 145] on div at bounding box center [818, 130] width 175 height 97
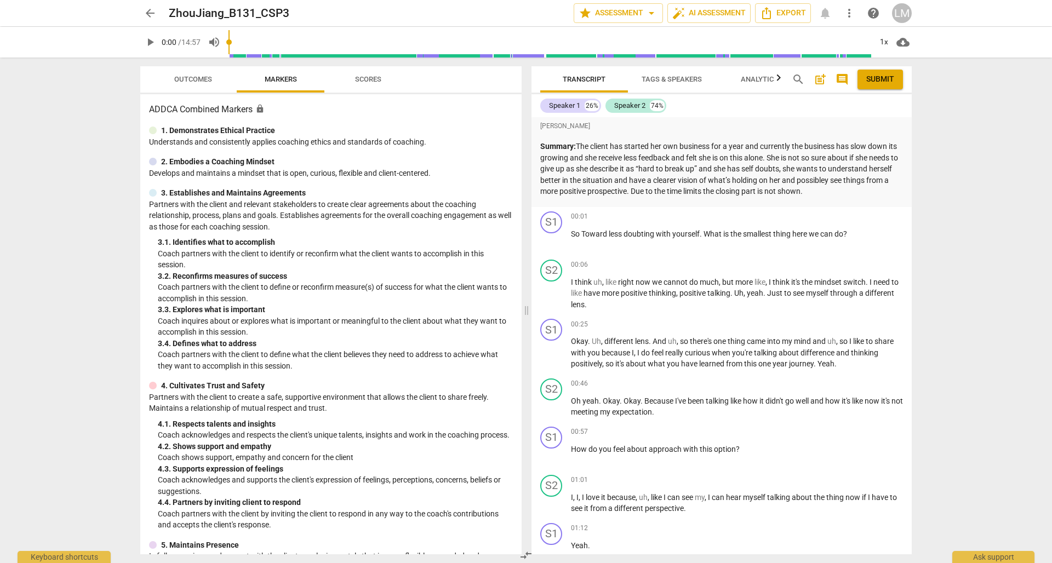
click at [150, 12] on span "arrow_back" at bounding box center [150, 13] width 13 height 13
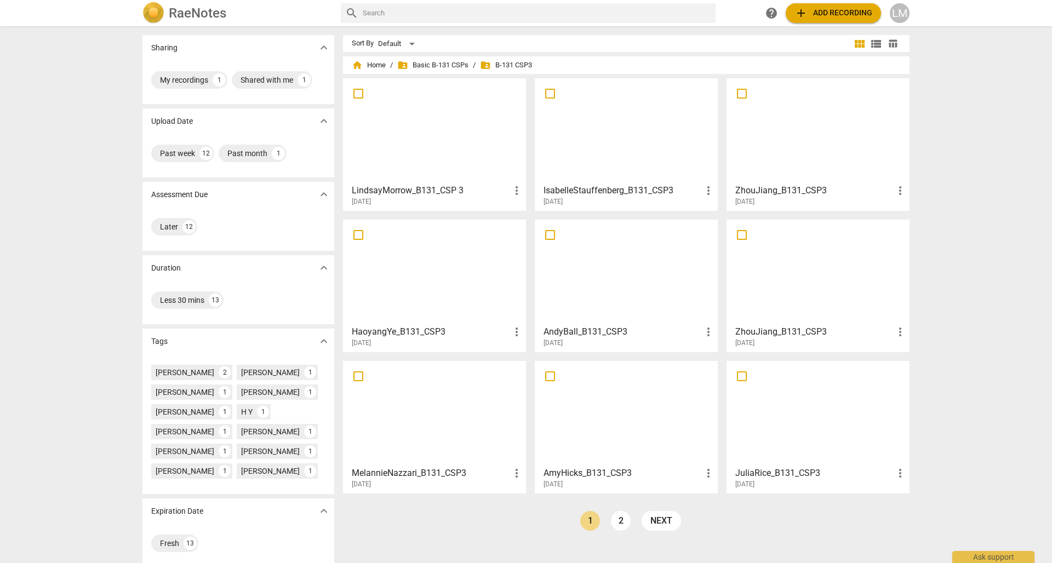
click at [413, 278] on div at bounding box center [434, 272] width 175 height 97
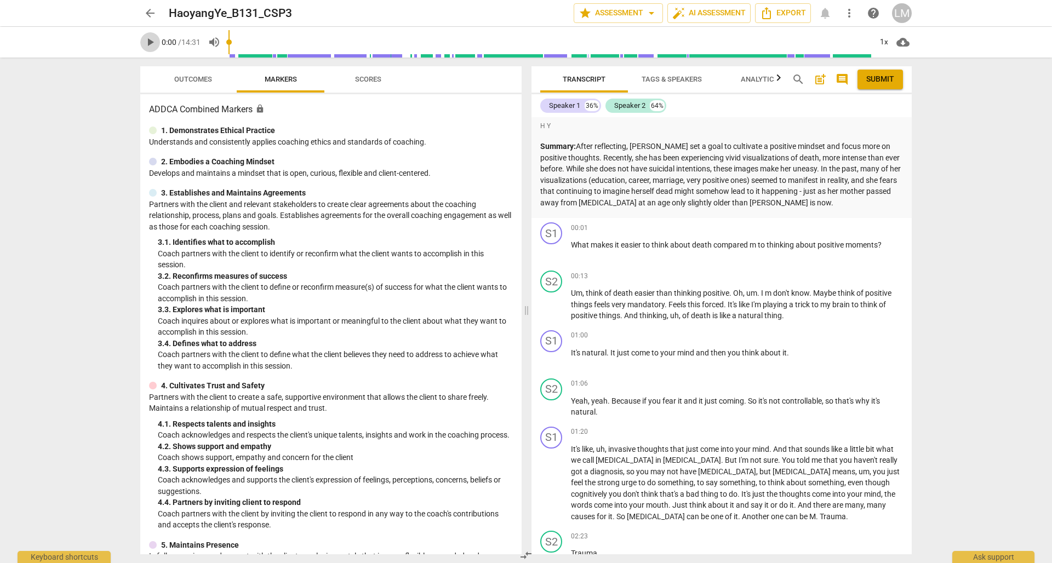
click at [145, 37] on span "play_arrow" at bounding box center [150, 42] width 13 height 13
click at [146, 39] on span "pause" at bounding box center [150, 42] width 13 height 13
type input "0"
click at [149, 9] on span "arrow_back" at bounding box center [150, 13] width 13 height 13
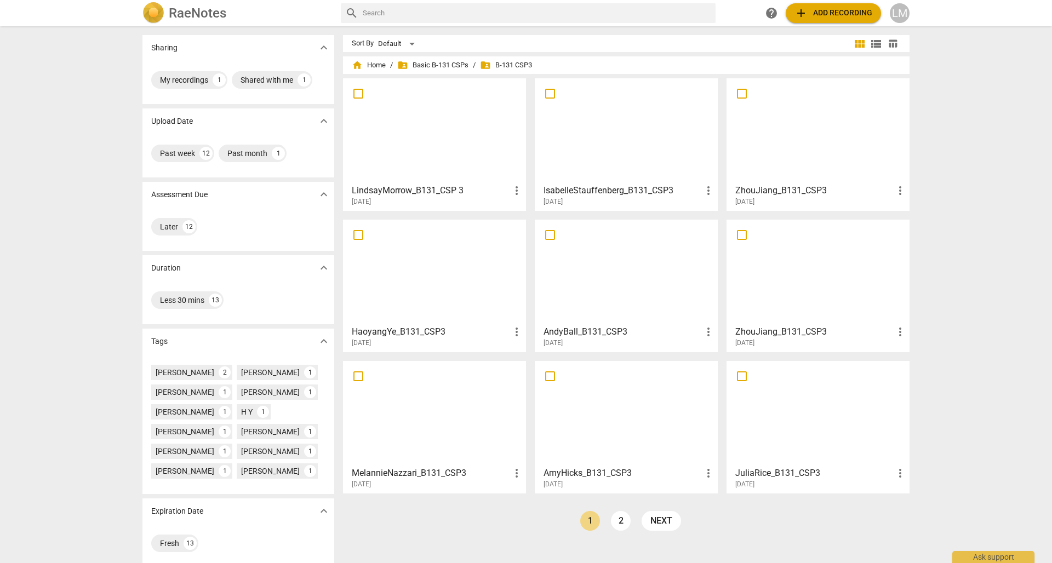
click at [608, 279] on div at bounding box center [626, 272] width 175 height 97
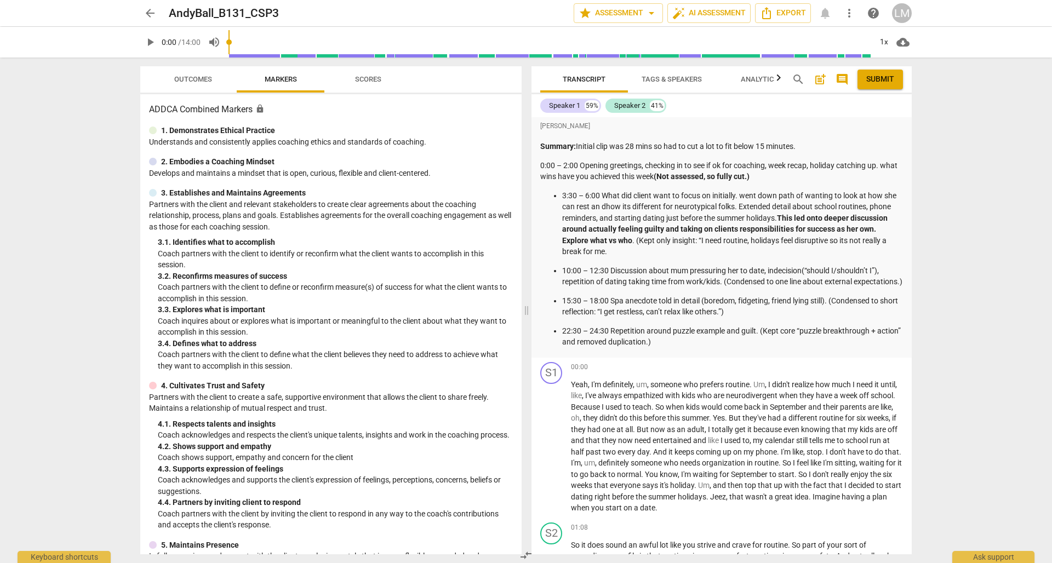
click at [147, 12] on span "arrow_back" at bounding box center [150, 13] width 13 height 13
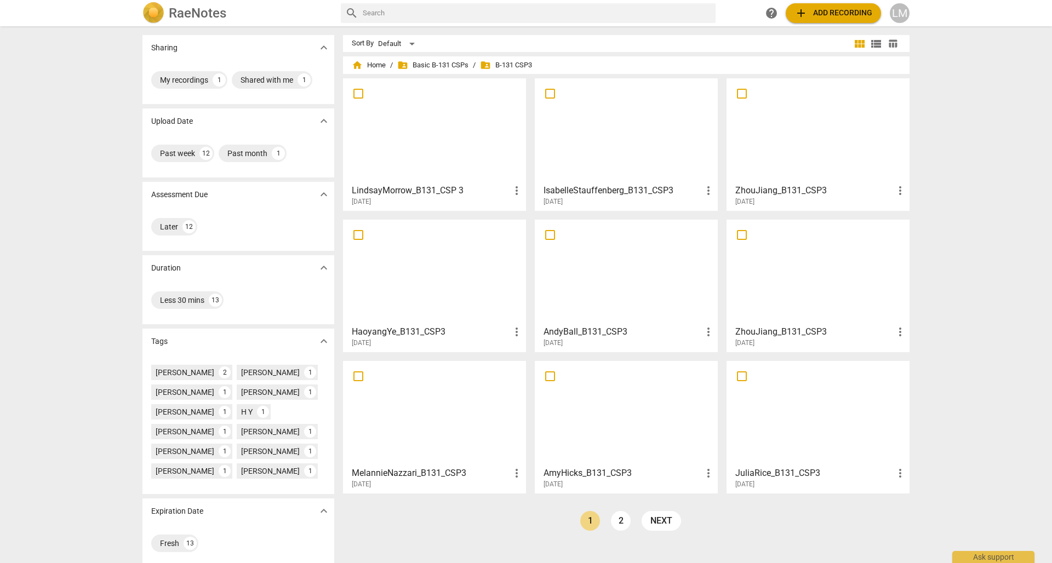
click at [431, 424] on div at bounding box center [434, 413] width 175 height 97
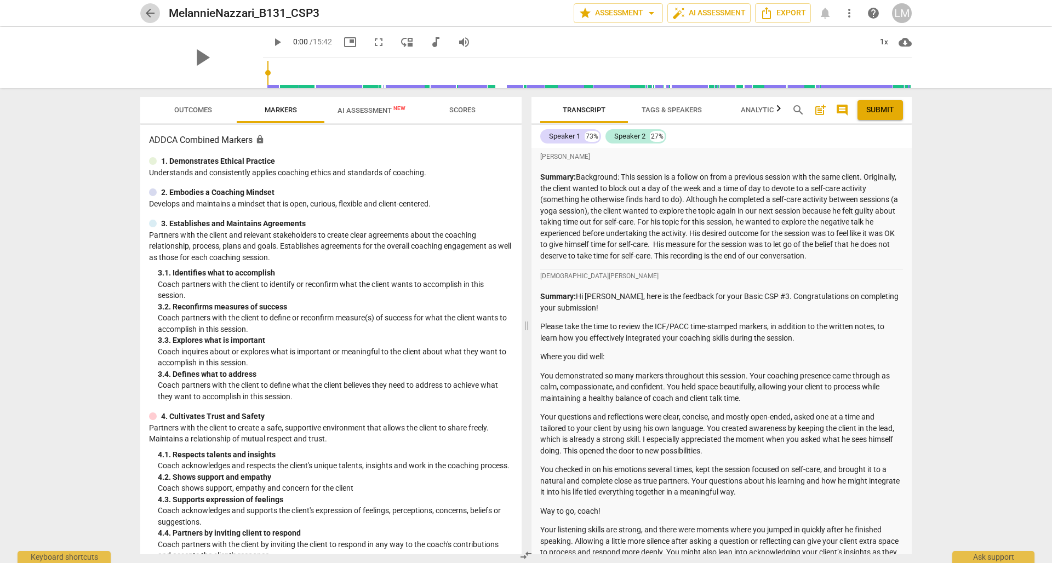
click at [150, 16] on span "arrow_back" at bounding box center [150, 13] width 13 height 13
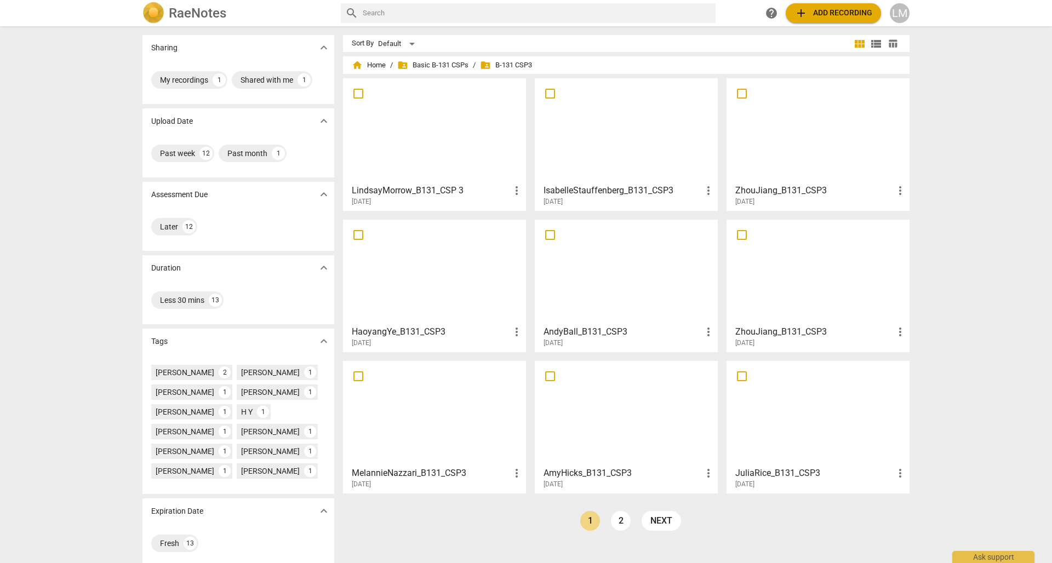
click at [668, 427] on div at bounding box center [626, 413] width 175 height 97
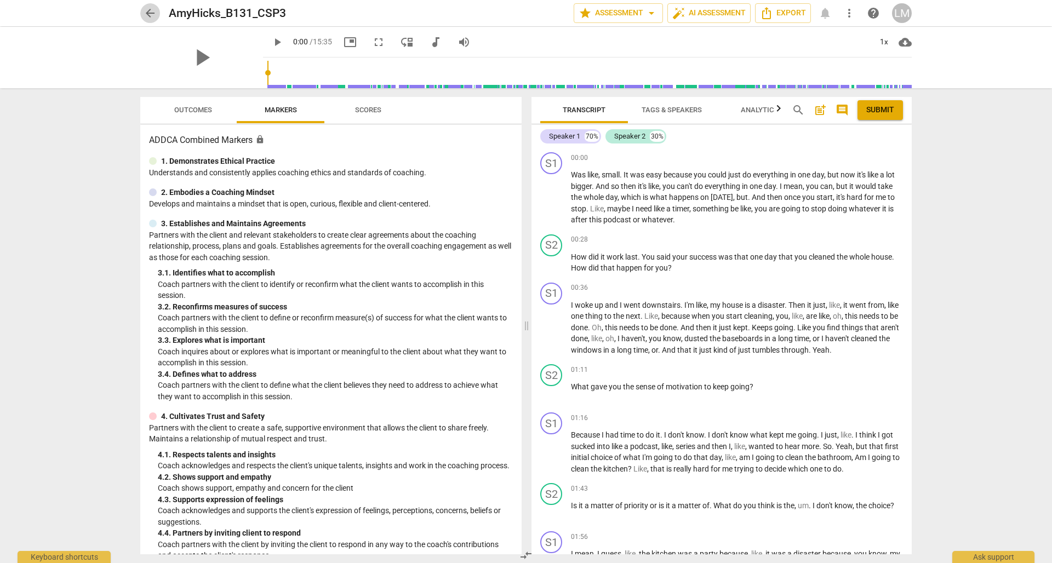
click at [145, 8] on span "arrow_back" at bounding box center [150, 13] width 13 height 13
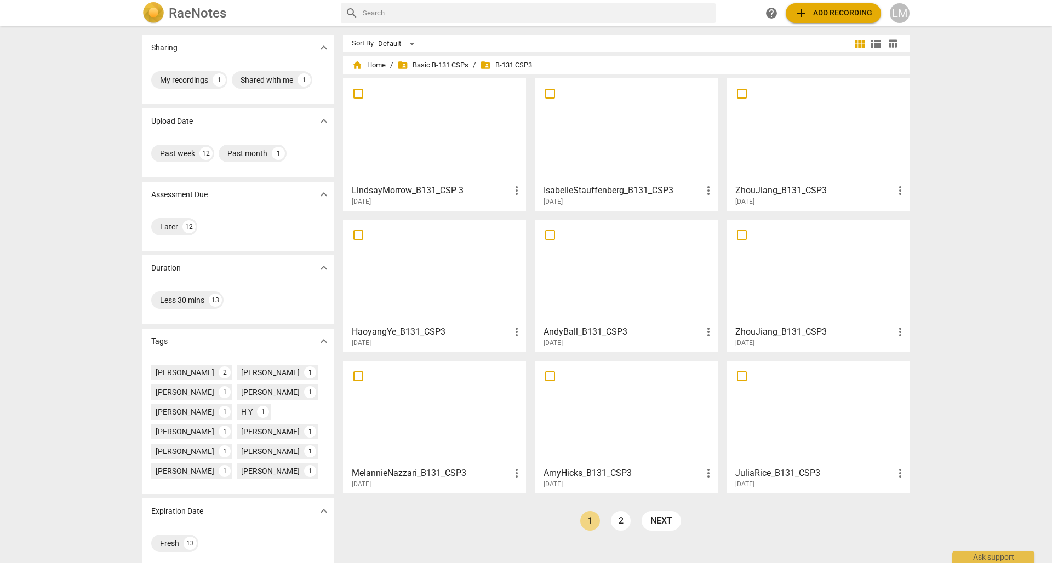
click at [815, 411] on div at bounding box center [818, 413] width 175 height 97
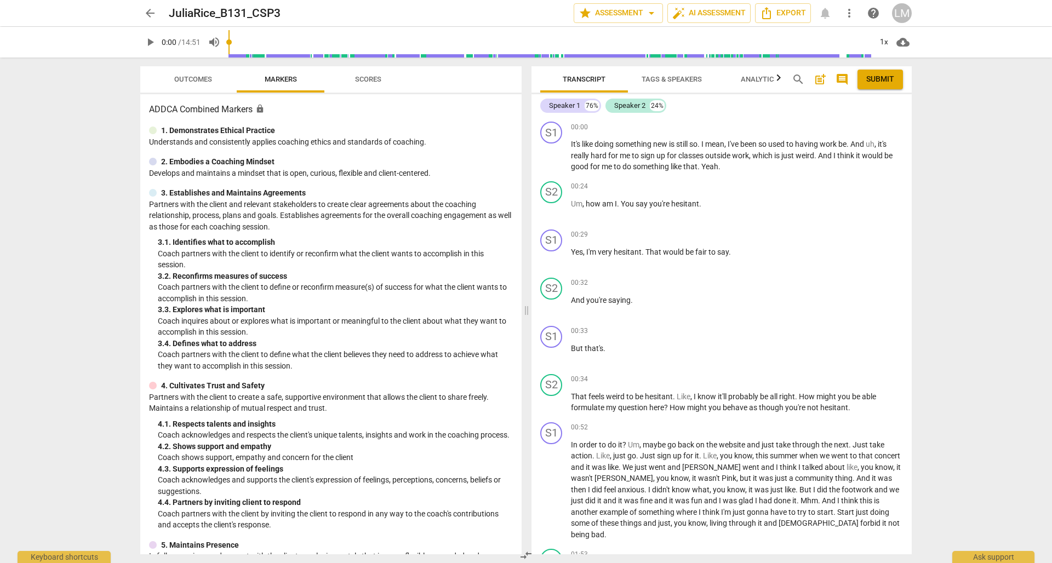
click at [147, 12] on span "arrow_back" at bounding box center [150, 13] width 13 height 13
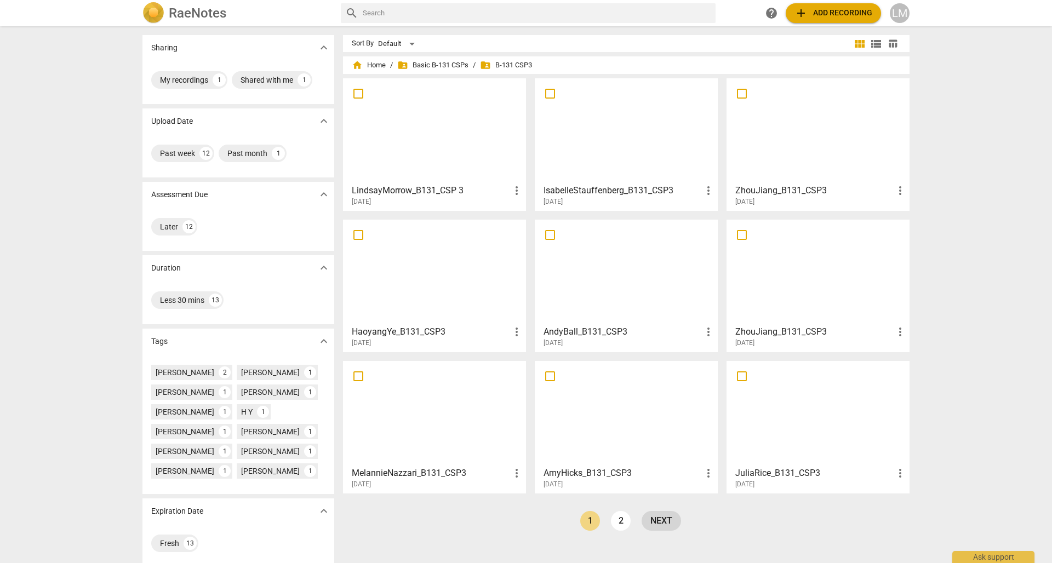
click at [658, 521] on link "next" at bounding box center [661, 521] width 39 height 20
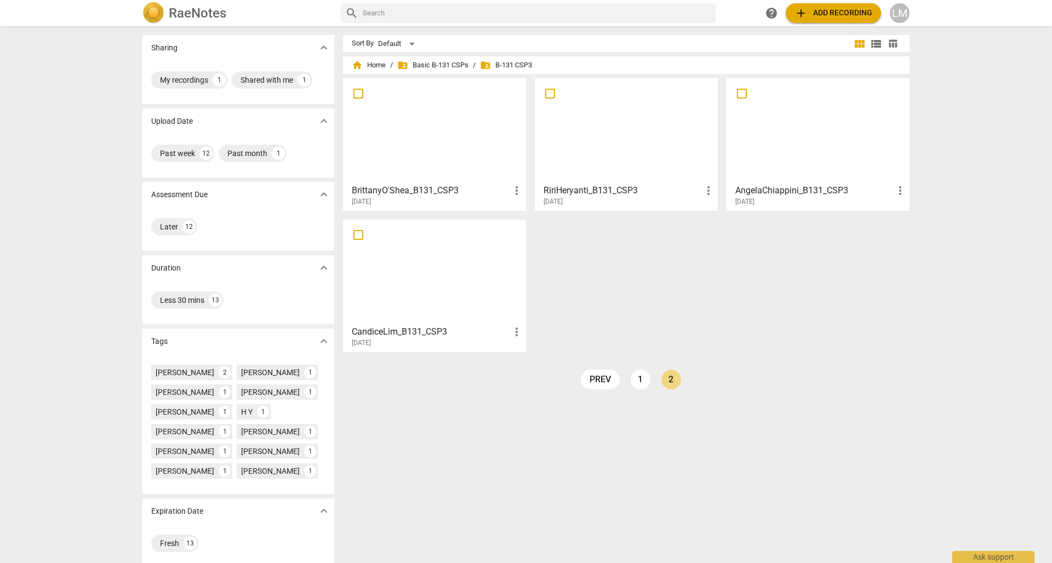
click at [439, 147] on div at bounding box center [434, 130] width 175 height 97
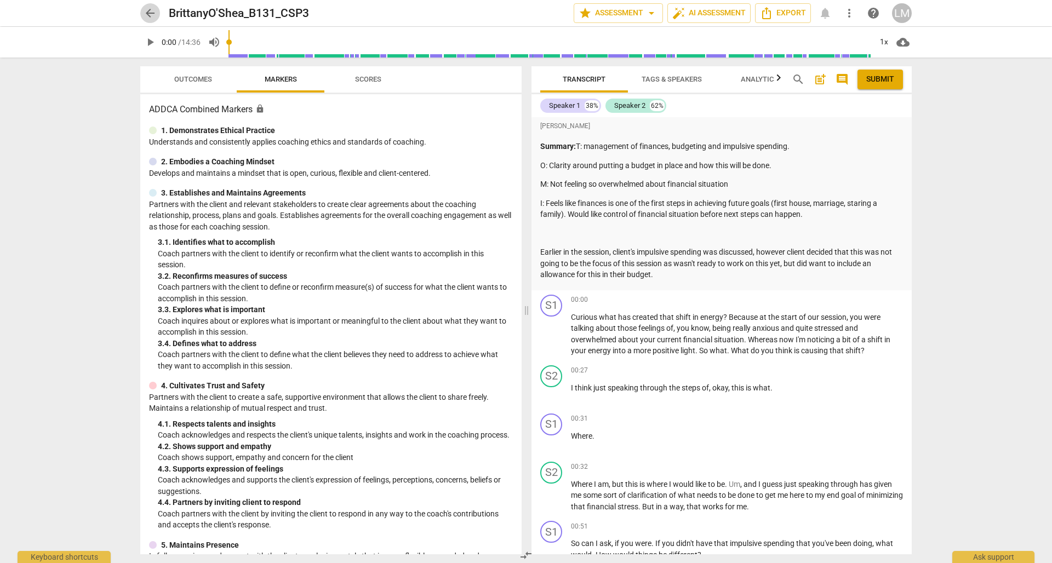
click at [152, 13] on span "arrow_back" at bounding box center [150, 13] width 13 height 13
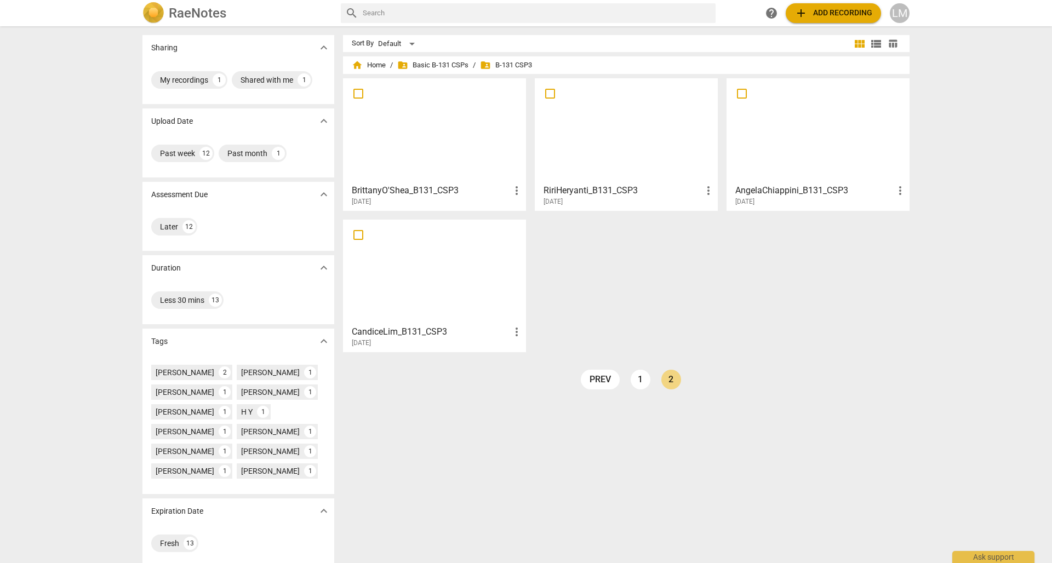
click at [654, 142] on div at bounding box center [626, 130] width 175 height 97
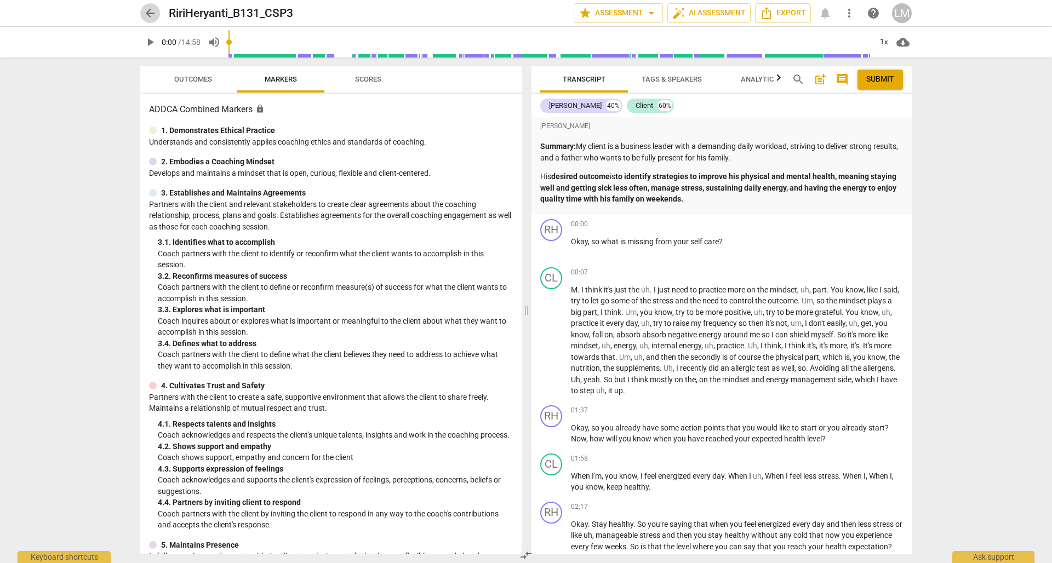
click at [156, 17] on span "arrow_back" at bounding box center [150, 13] width 13 height 13
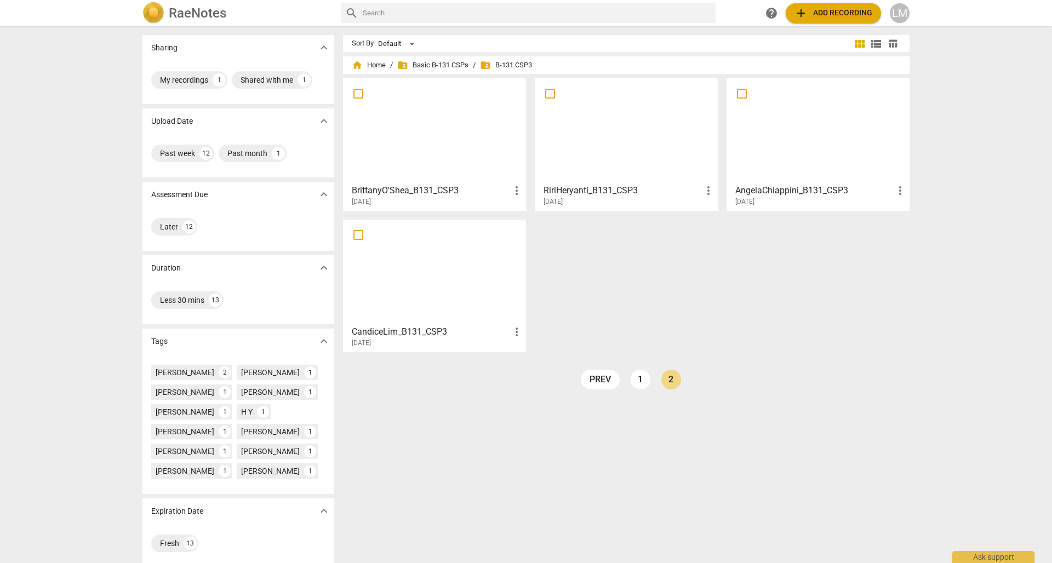
click at [489, 270] on div at bounding box center [434, 272] width 175 height 97
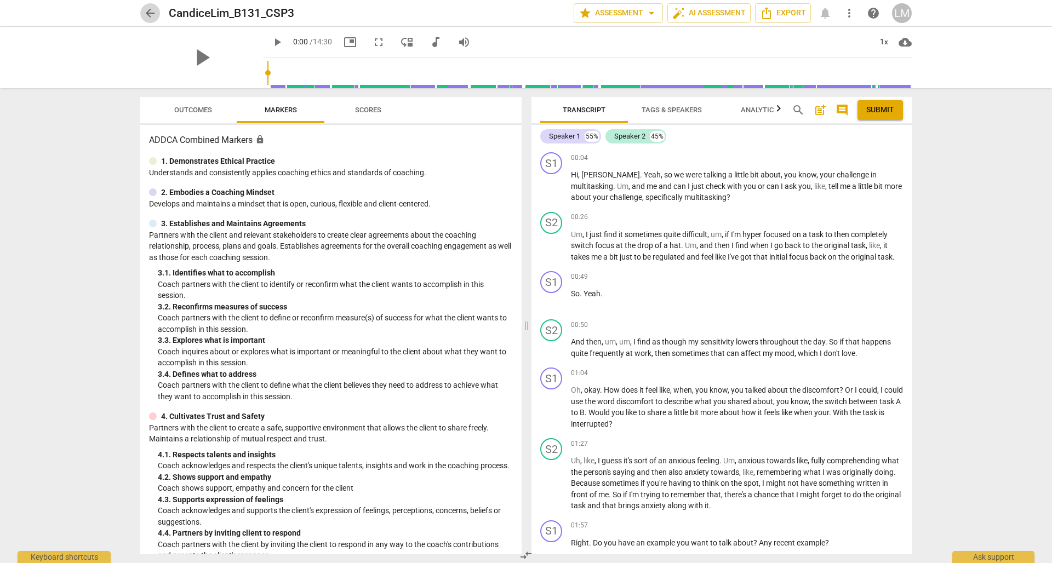
click at [150, 14] on span "arrow_back" at bounding box center [150, 13] width 13 height 13
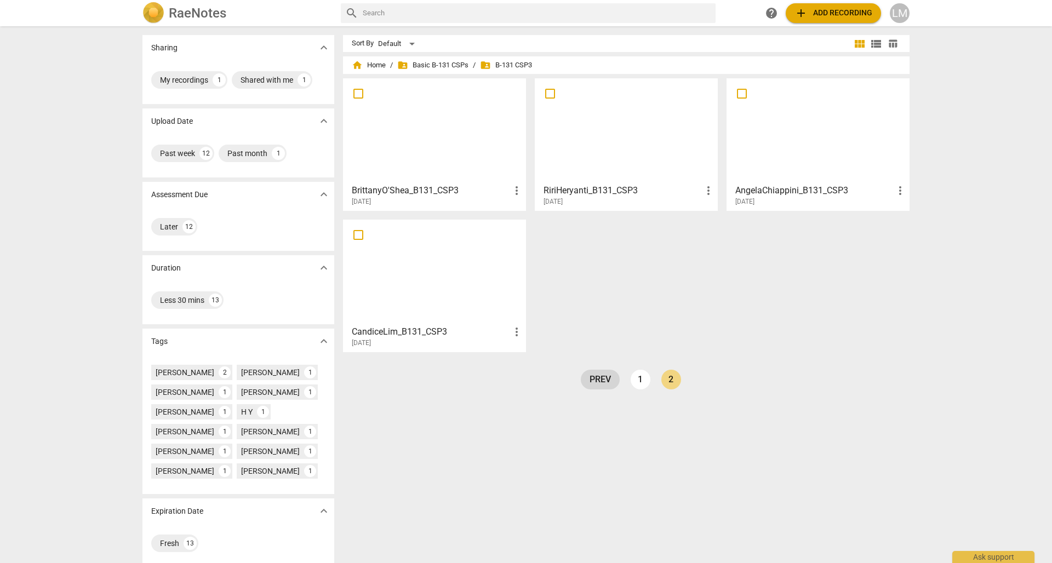
click at [598, 384] on link "prev" at bounding box center [600, 380] width 39 height 20
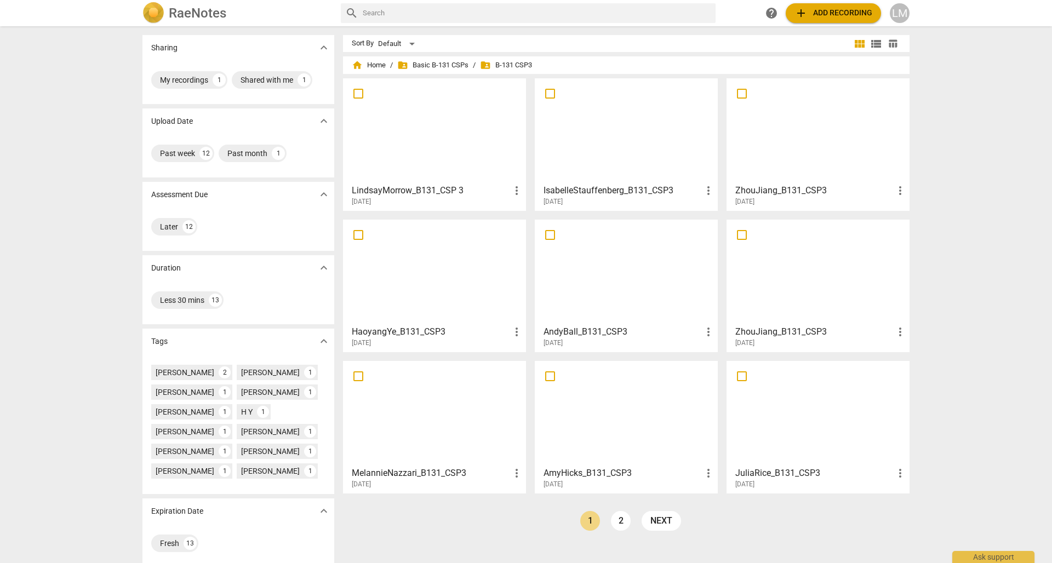
click at [444, 135] on div at bounding box center [434, 130] width 175 height 97
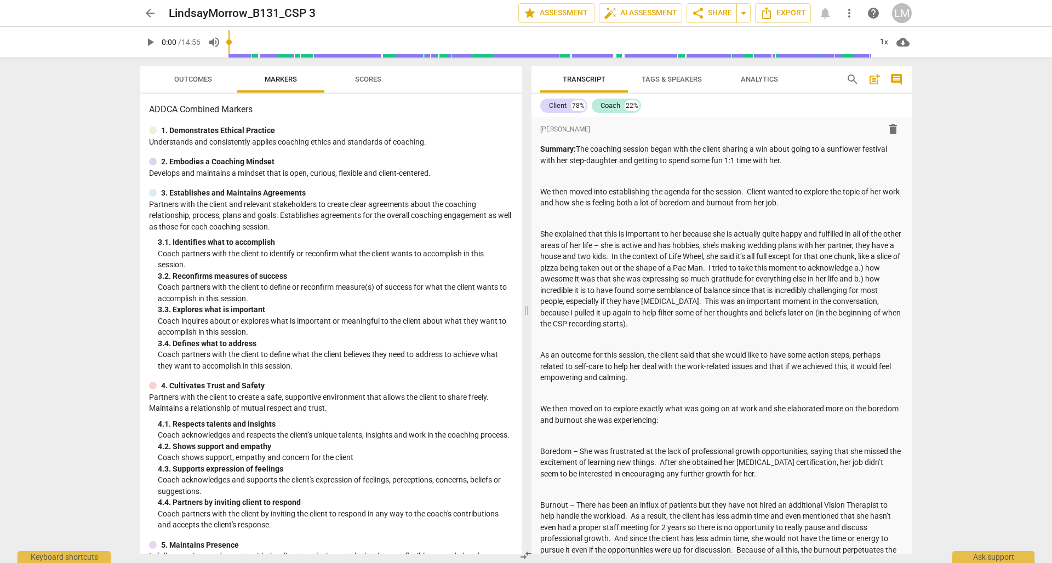
click at [1011, 317] on div "arrow_back LindsayMorrow_B131_CSP 3 edit star Assessment auto_fix_high AI Asses…" at bounding box center [526, 281] width 1052 height 563
click at [995, 293] on div "arrow_back LindsayMorrow_B131_CSP 3 edit star Assessment auto_fix_high AI Asses…" at bounding box center [526, 281] width 1052 height 563
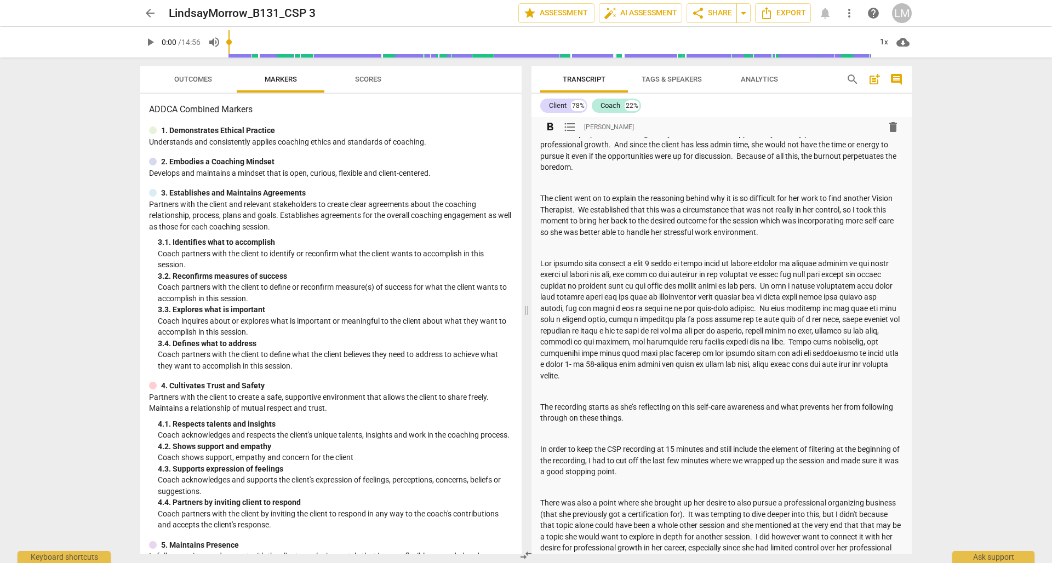
scroll to position [465, 0]
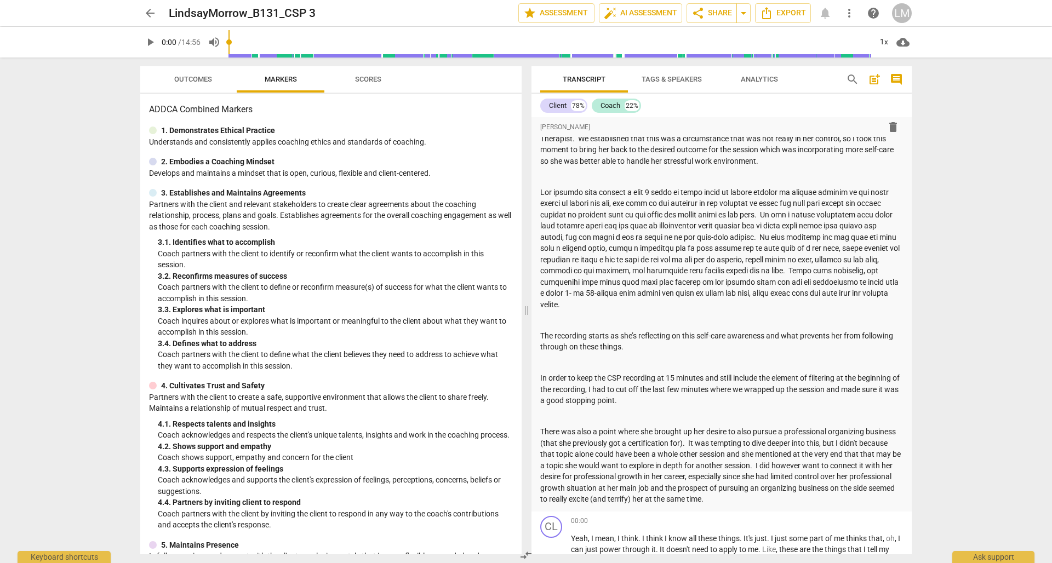
click at [985, 383] on div "arrow_back LindsayMorrow_B131_CSP 3 edit star Assessment auto_fix_high AI Asses…" at bounding box center [526, 281] width 1052 height 563
click at [1008, 355] on div "arrow_back LindsayMorrow_B131_CSP 3 edit star Assessment auto_fix_high AI Asses…" at bounding box center [526, 281] width 1052 height 563
click at [1001, 347] on div "arrow_back LindsayMorrow_B131_CSP 3 edit star Assessment auto_fix_high AI Asses…" at bounding box center [526, 281] width 1052 height 563
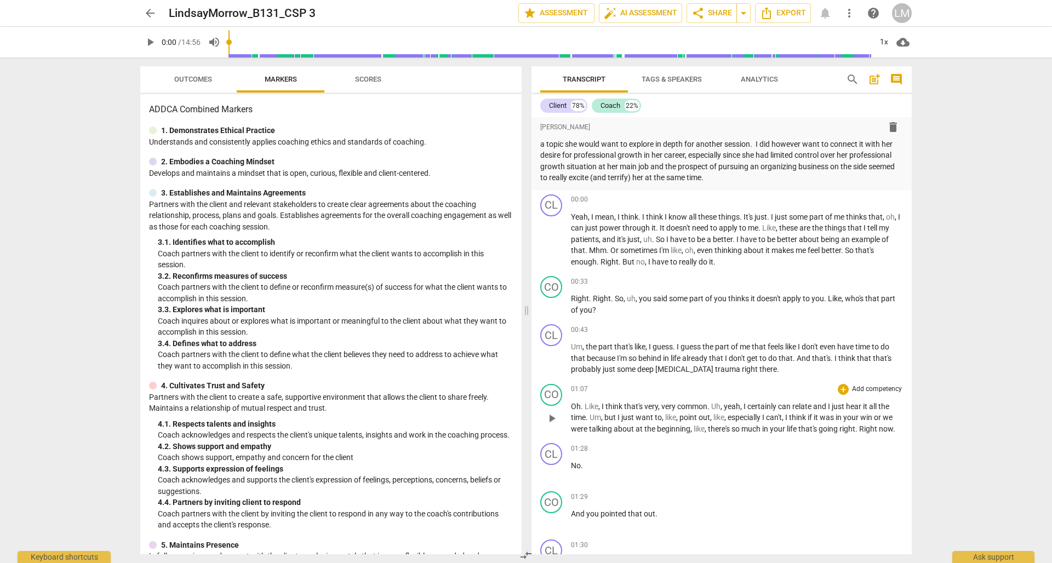
scroll to position [994, 0]
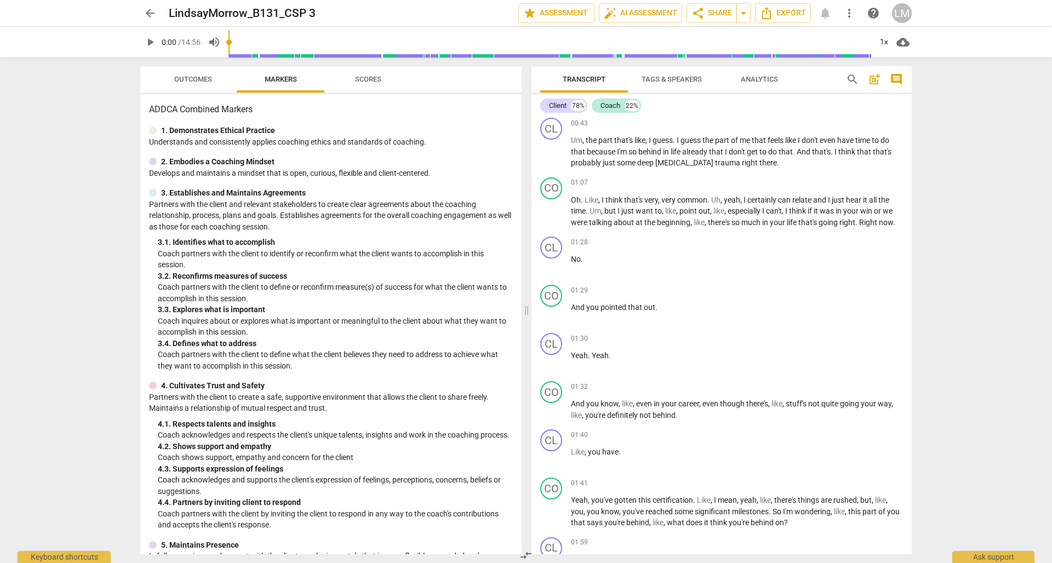
click at [968, 344] on div "arrow_back LindsayMorrow_B131_CSP 3 edit star Assessment auto_fix_high AI Asses…" at bounding box center [526, 281] width 1052 height 563
click at [966, 333] on div "arrow_back LindsayMorrow_B131_CSP 3 edit star Assessment auto_fix_high AI Asses…" at bounding box center [526, 281] width 1052 height 563
click at [974, 331] on div "arrow_back LindsayMorrow_B131_CSP 3 edit star Assessment auto_fix_high AI Asses…" at bounding box center [526, 281] width 1052 height 563
click at [976, 328] on div "arrow_back LindsayMorrow_B131_CSP 3 edit star Assessment auto_fix_high AI Asses…" at bounding box center [526, 281] width 1052 height 563
click at [149, 14] on span "arrow_back" at bounding box center [150, 13] width 13 height 13
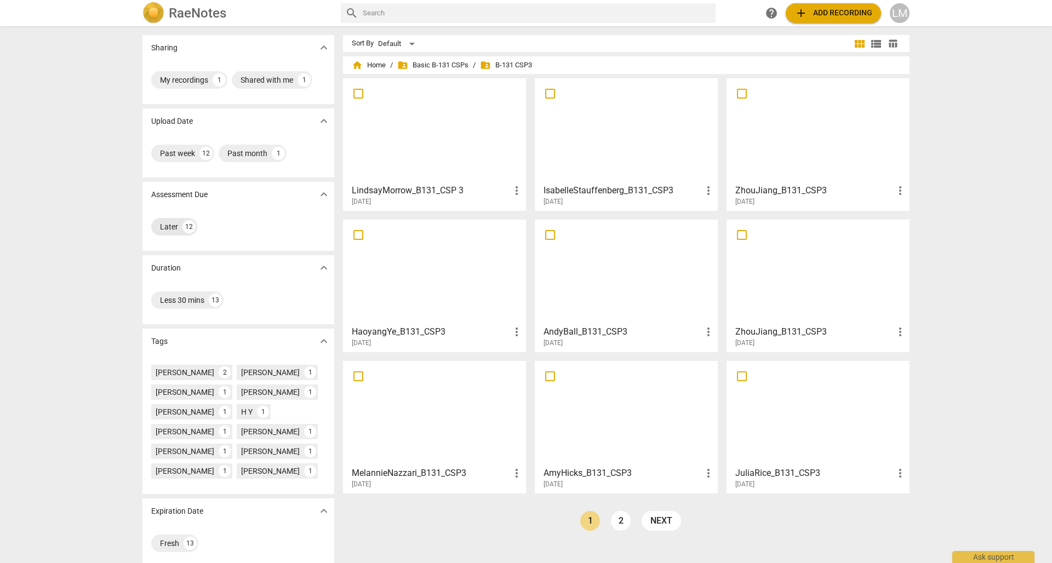
click at [162, 225] on div "Later" at bounding box center [169, 226] width 18 height 11
click at [163, 227] on div "Later" at bounding box center [169, 226] width 18 height 11
click at [245, 155] on div "Past month" at bounding box center [247, 153] width 40 height 11
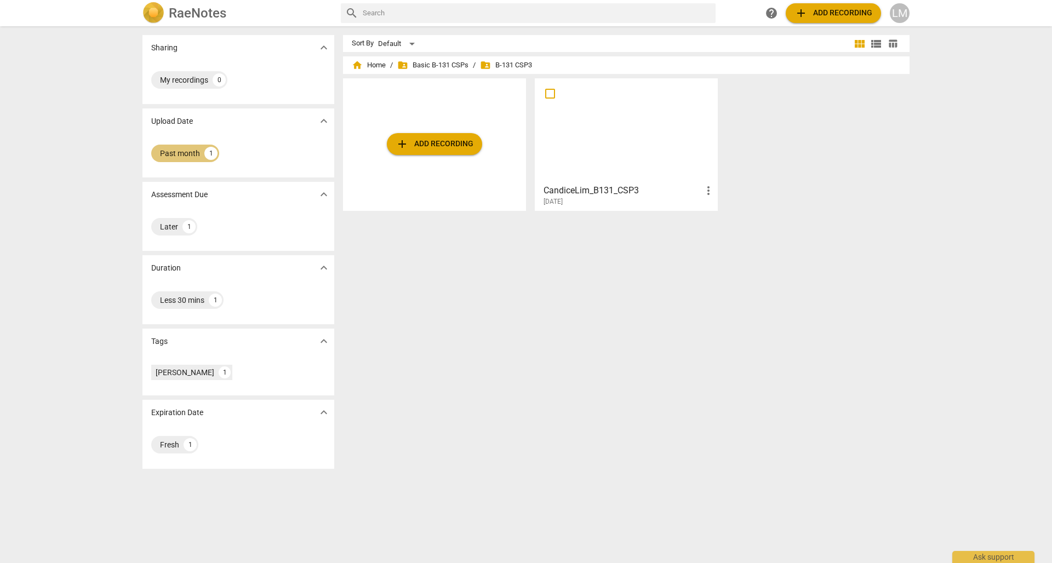
click at [179, 153] on div "Past month" at bounding box center [180, 153] width 40 height 11
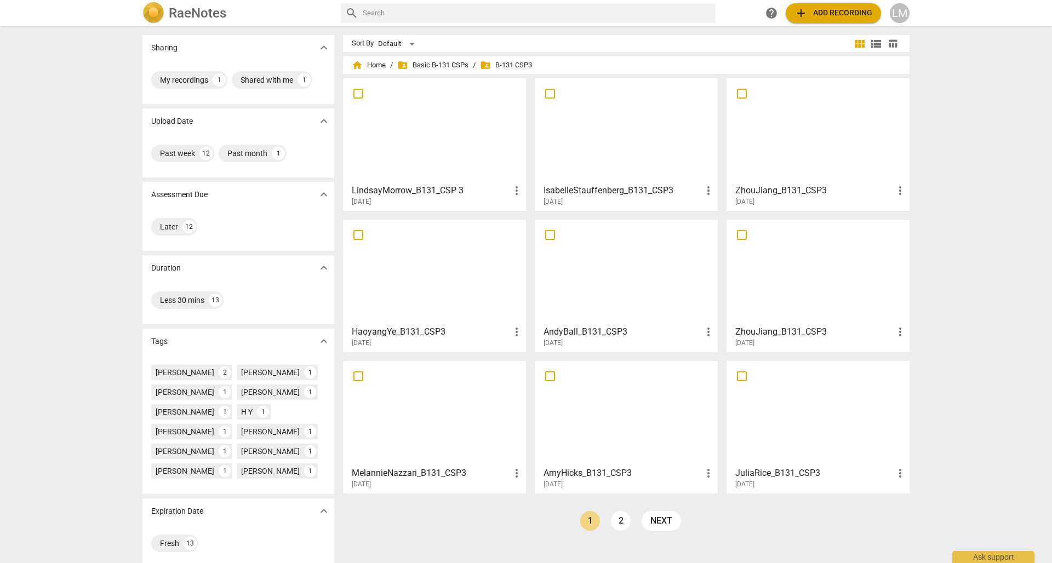
scroll to position [9, 0]
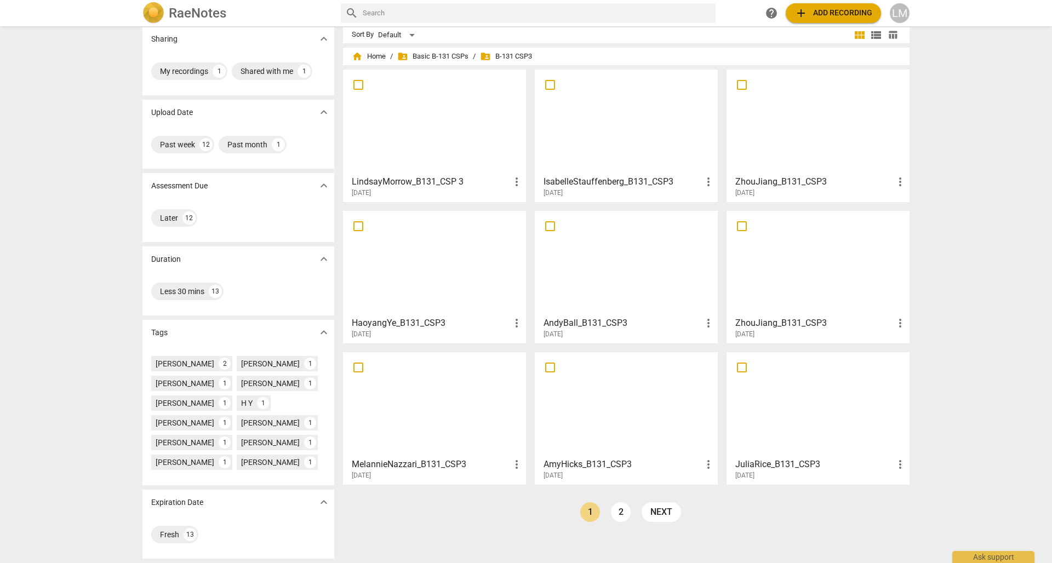
click at [950, 460] on div "Sharing expand_more My recordings 1 Shared with me 1 Upload Date expand_more Pa…" at bounding box center [526, 295] width 1052 height 536
